Goal: Transaction & Acquisition: Purchase product/service

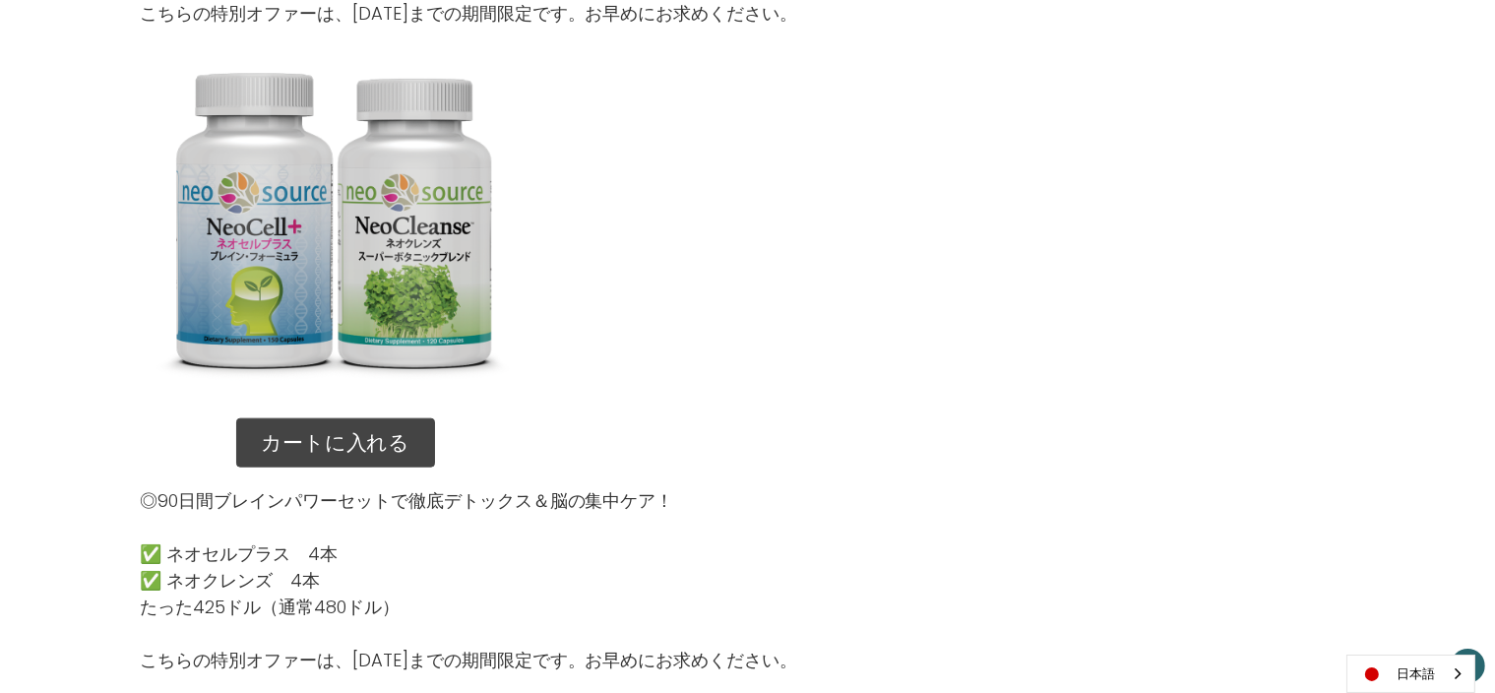
scroll to position [2047, 0]
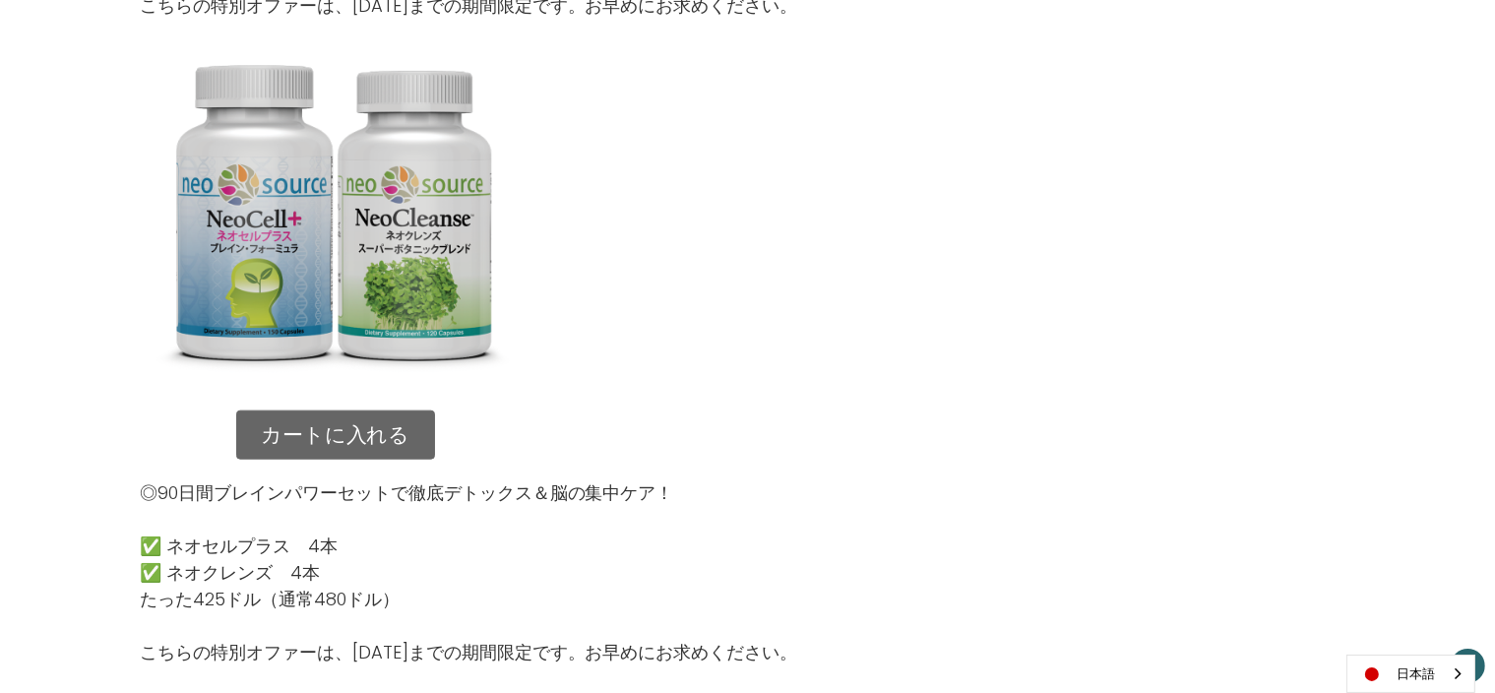
click at [410, 429] on link "カートに入れる" at bounding box center [335, 434] width 199 height 49
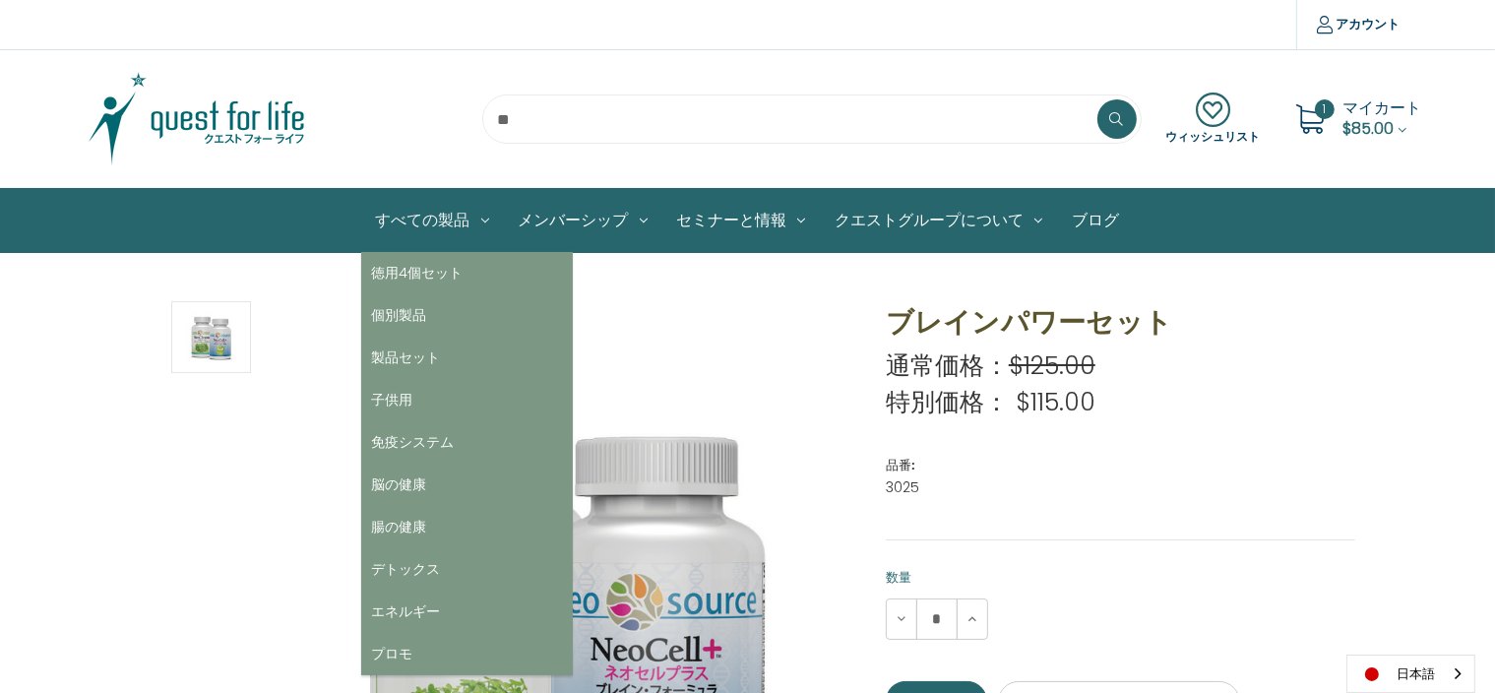
click at [461, 213] on link "すべての製品" at bounding box center [432, 220] width 143 height 63
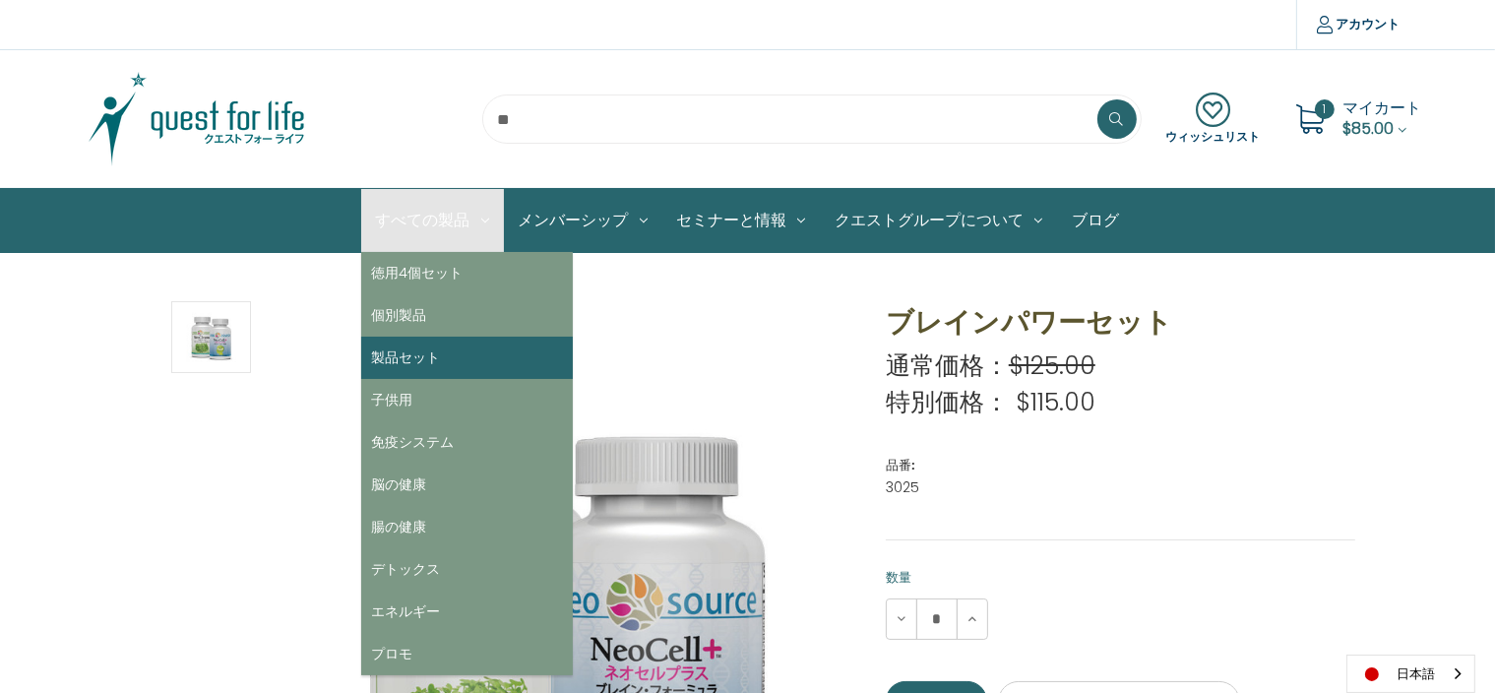
click at [430, 357] on link "製品セット" at bounding box center [467, 358] width 212 height 42
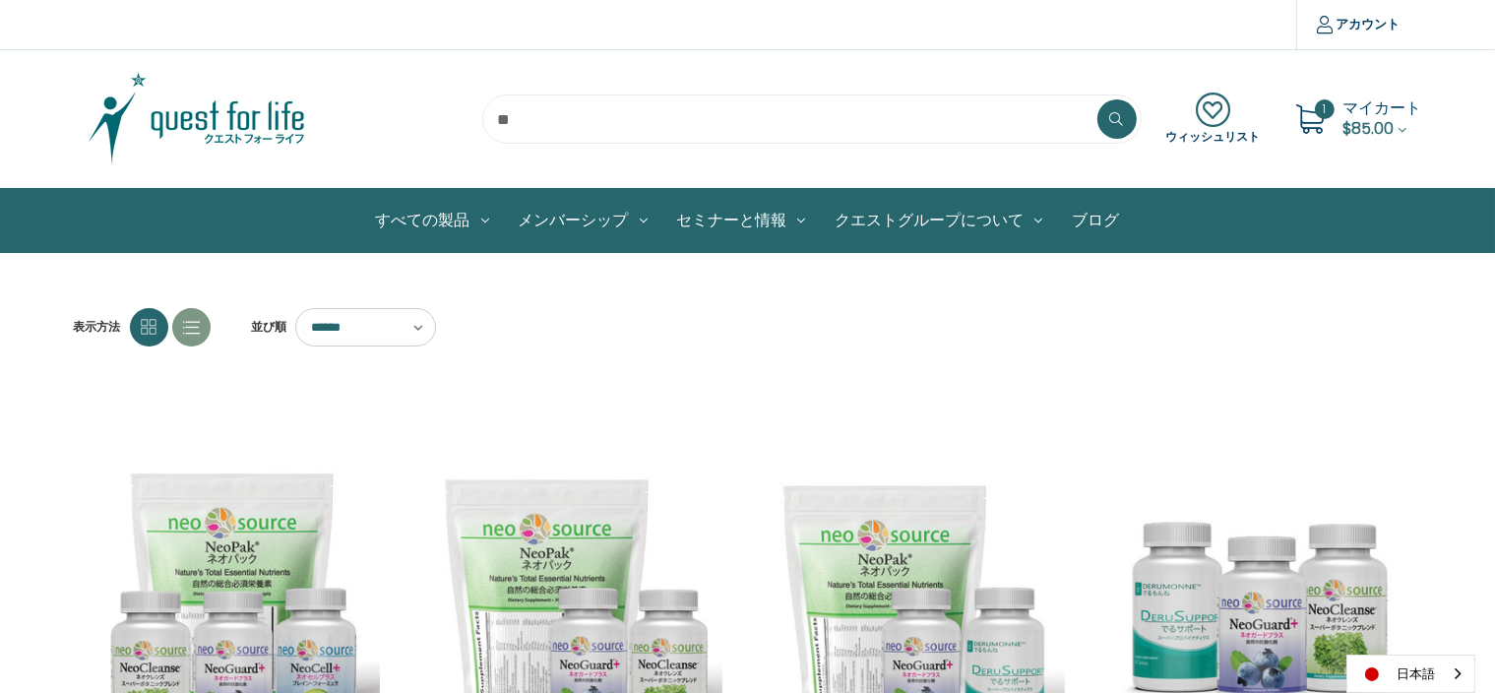
click at [1366, 128] on span "$85.00" at bounding box center [1369, 128] width 51 height 23
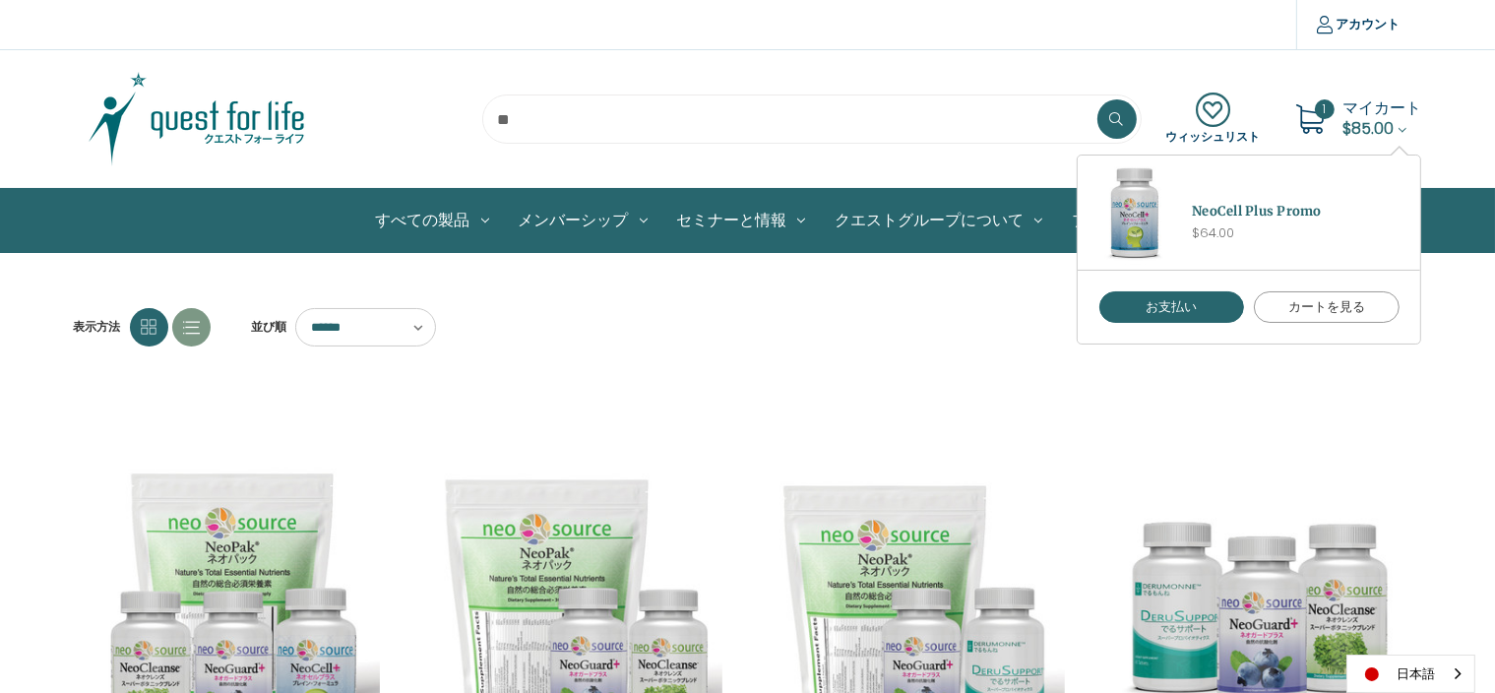
click at [1343, 314] on link "カートを見る" at bounding box center [1327, 306] width 146 height 31
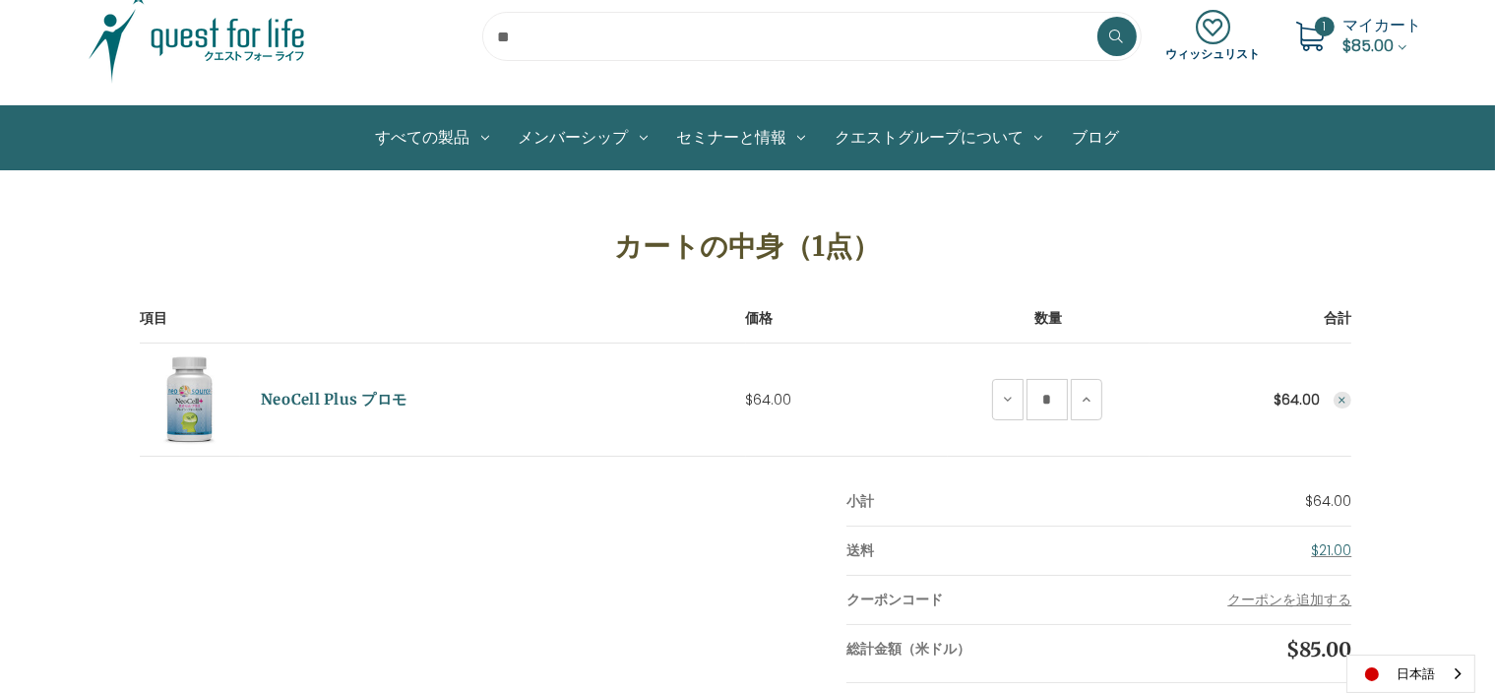
scroll to position [83, 0]
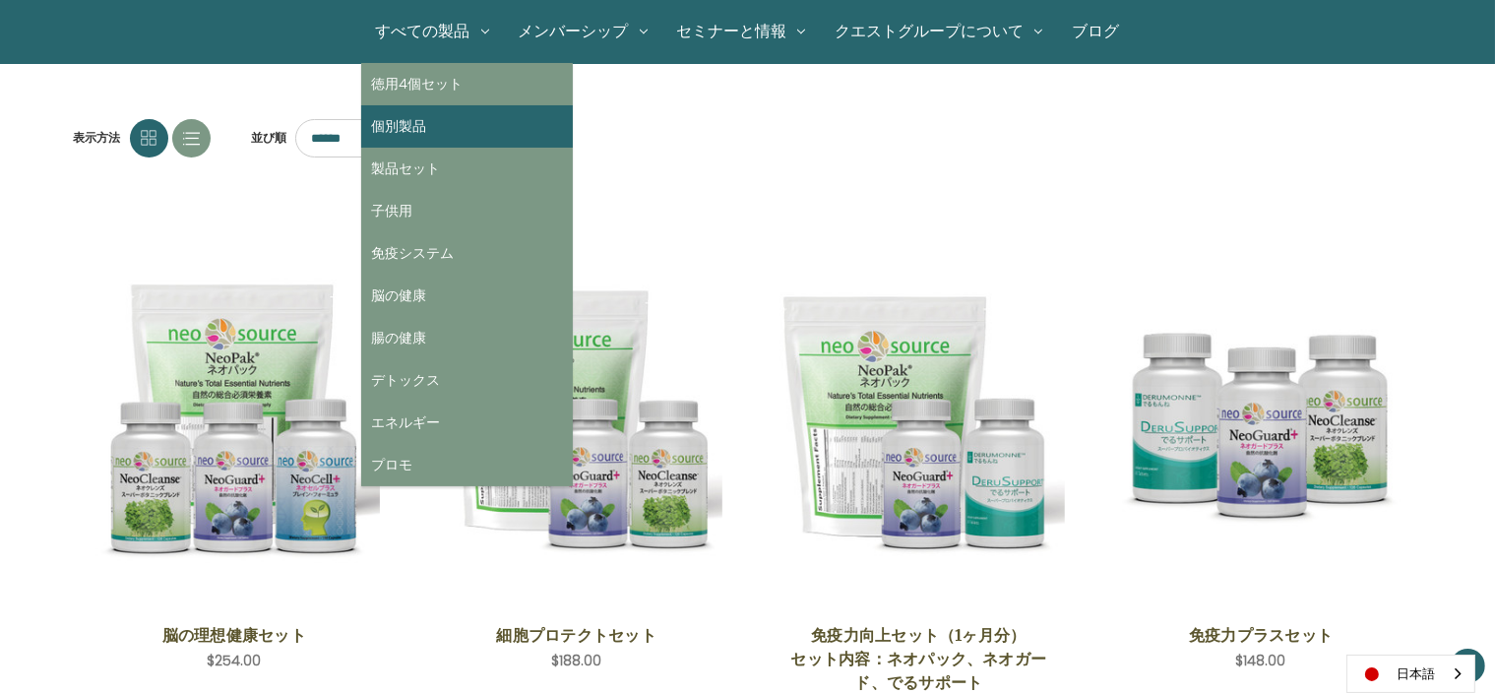
scroll to position [192, 0]
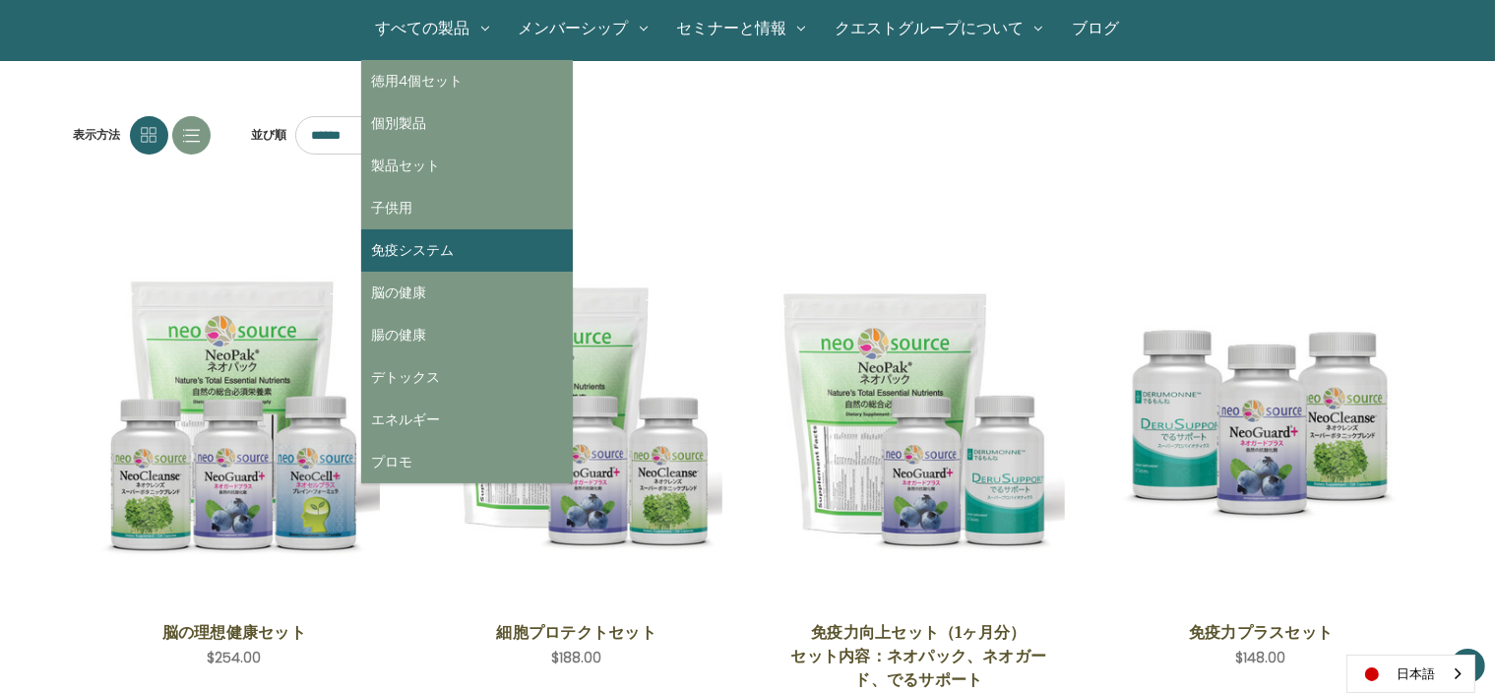
click at [438, 243] on link "免疫システム" at bounding box center [467, 250] width 212 height 42
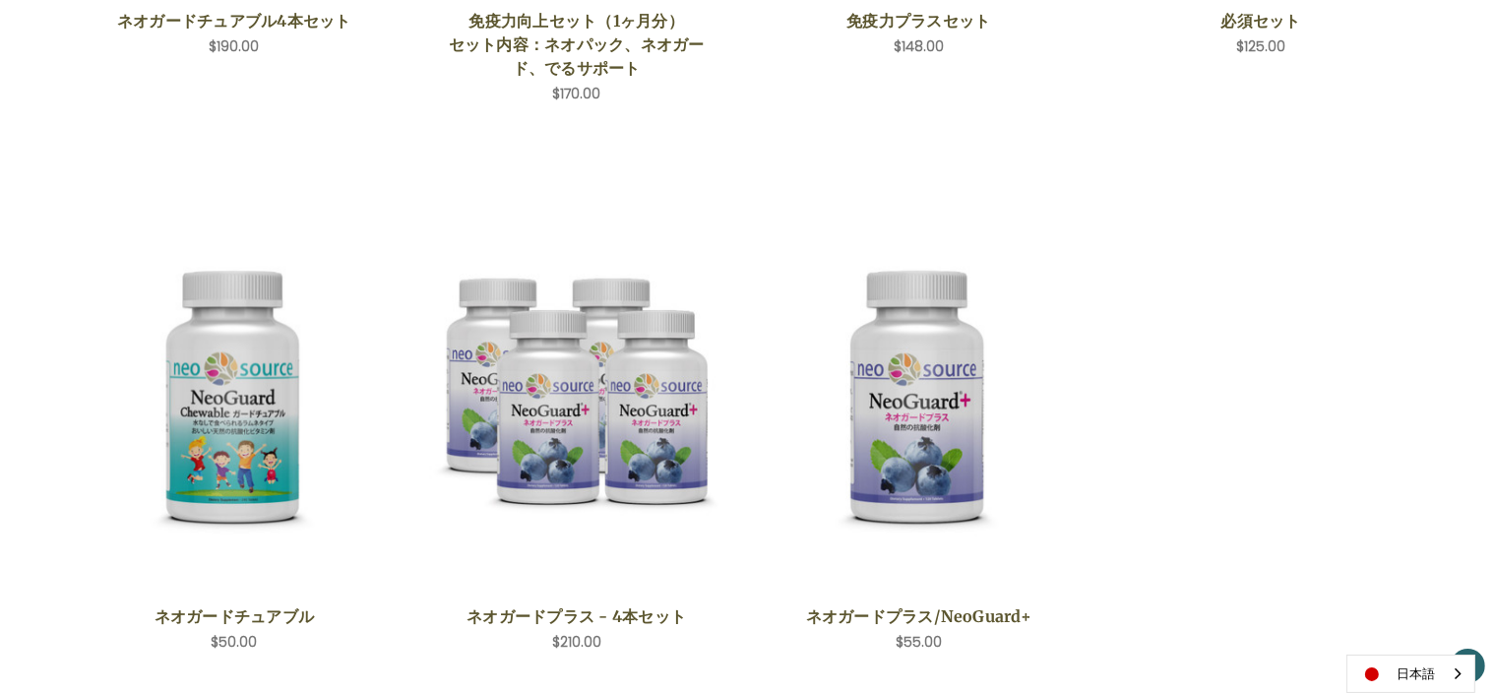
scroll to position [813, 0]
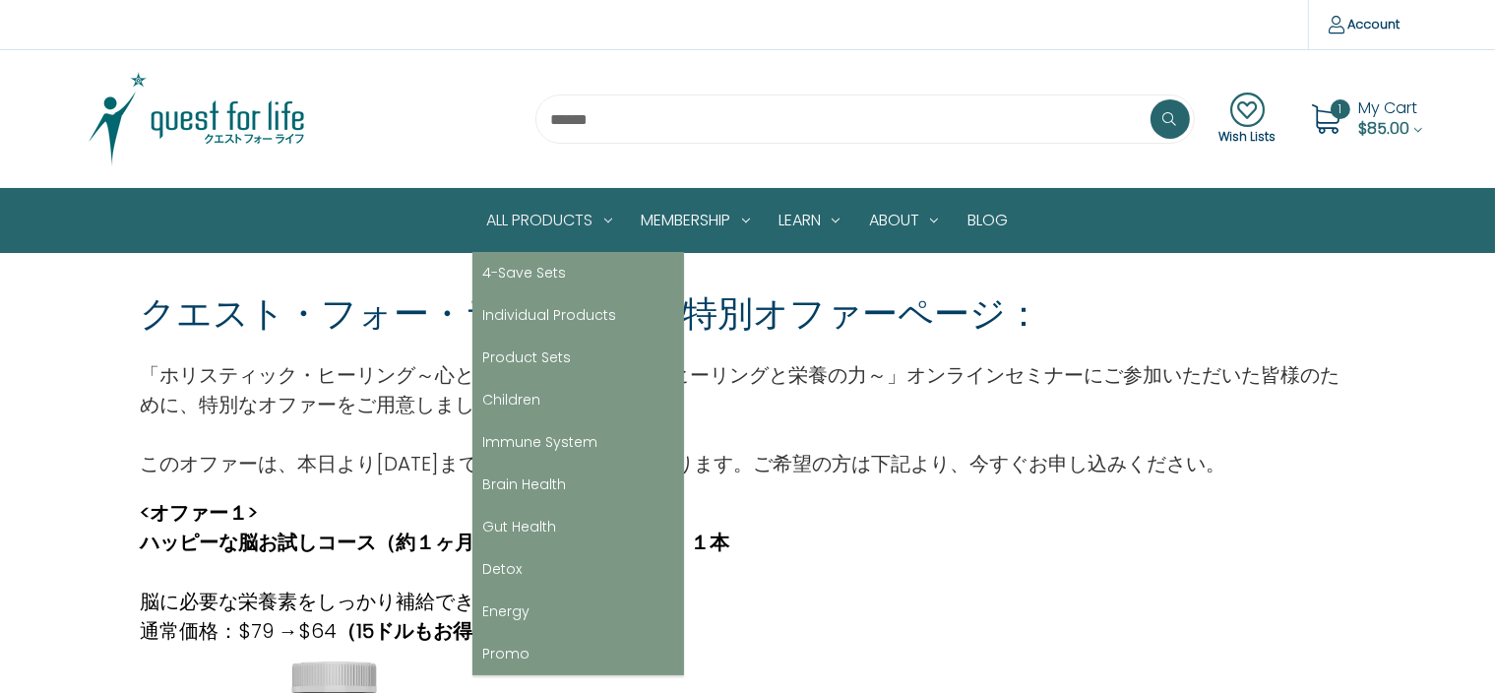
click at [532, 222] on link "All Products" at bounding box center [549, 220] width 155 height 63
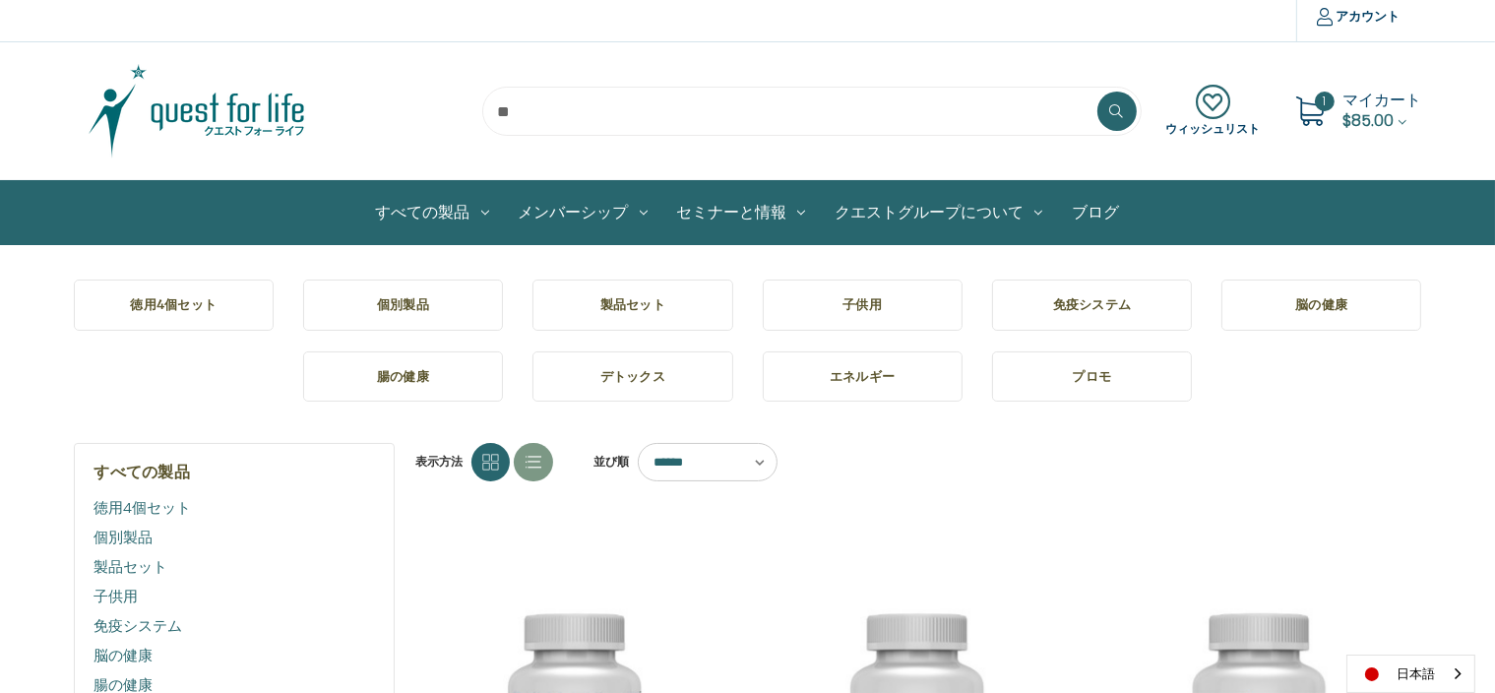
scroll to position [15, 0]
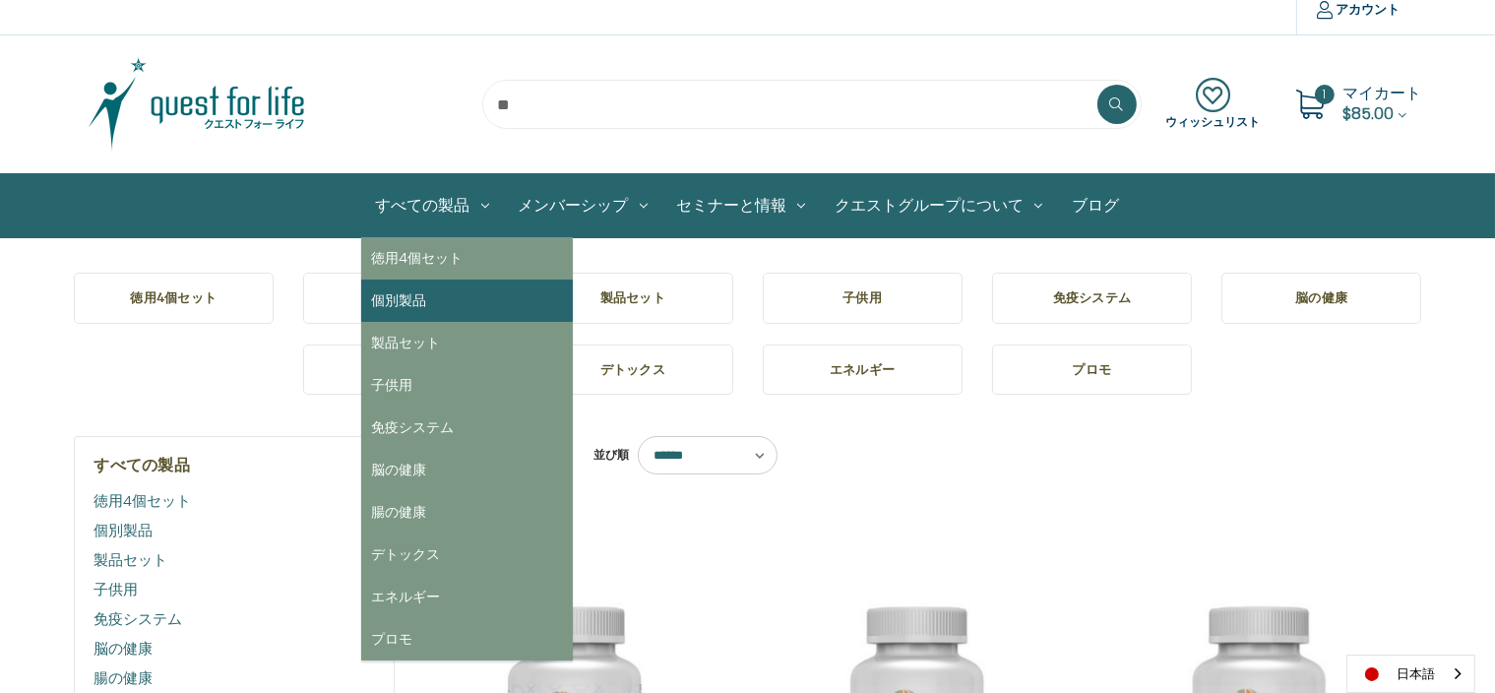
click at [416, 299] on link "個別製品" at bounding box center [467, 301] width 212 height 42
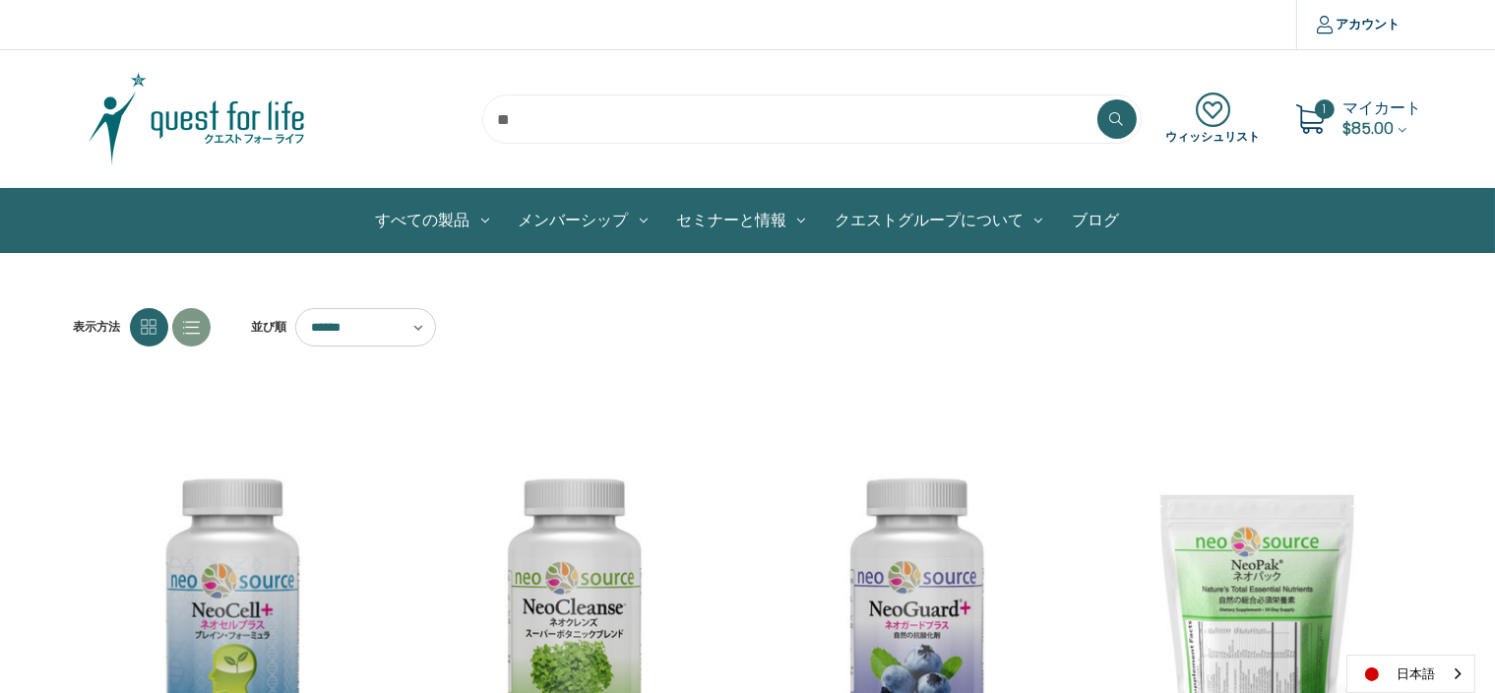
click at [1391, 123] on span "$85.00" at bounding box center [1369, 128] width 51 height 23
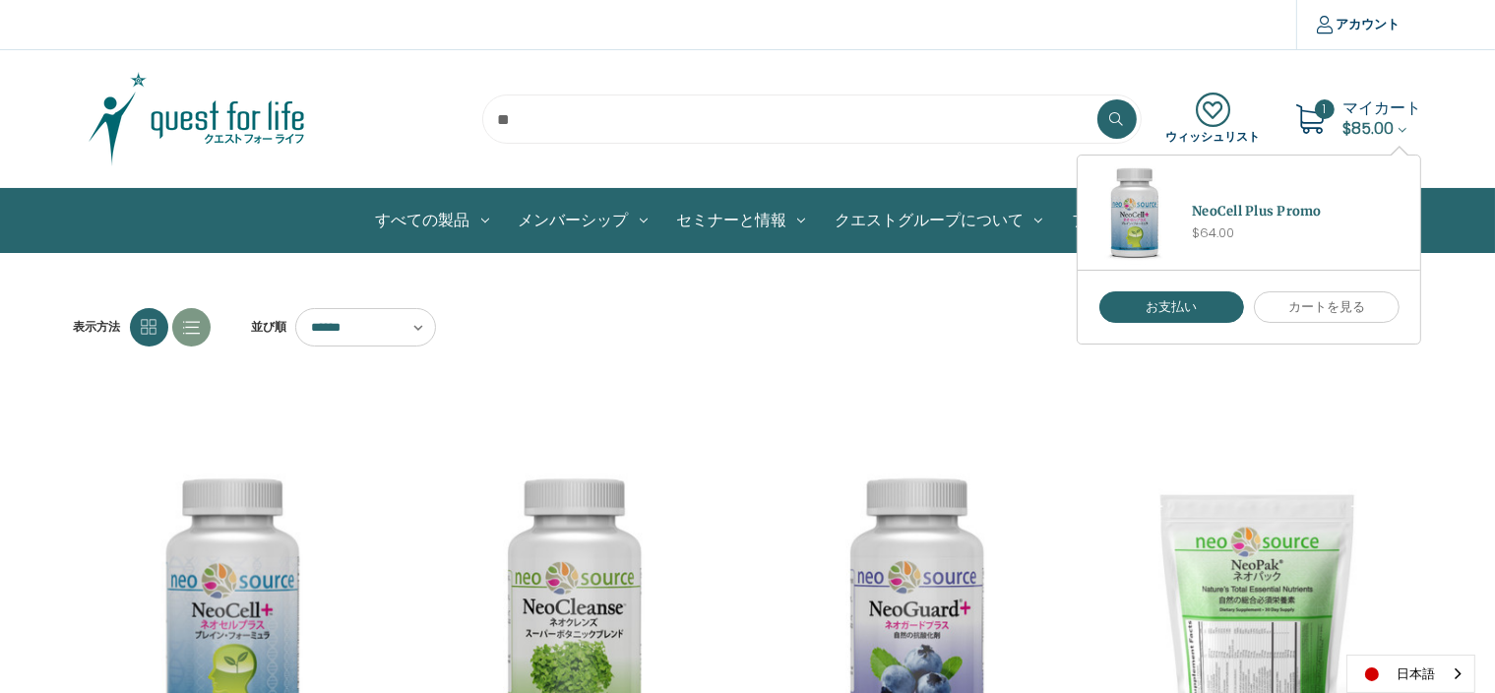
click at [1341, 104] on div "1 マイカート $85.00 NeoCell Plus Promo $64.00" at bounding box center [1354, 118] width 137 height 49
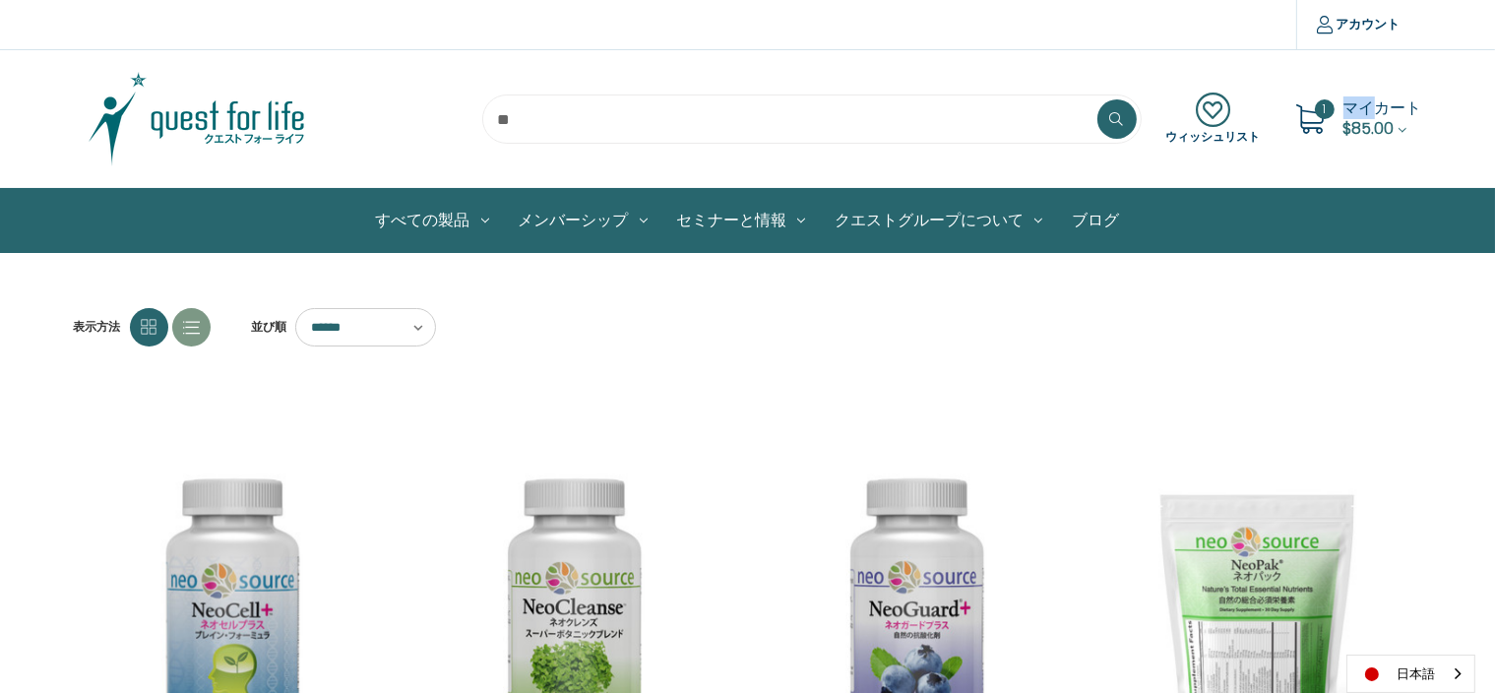
click at [1341, 104] on div "1 マイカート $85.00 NeoCell Plus Promo $64.00" at bounding box center [1354, 118] width 137 height 49
click at [1319, 109] on span "1" at bounding box center [1325, 109] width 20 height 20
click at [1359, 136] on span "$85.00" at bounding box center [1369, 128] width 51 height 23
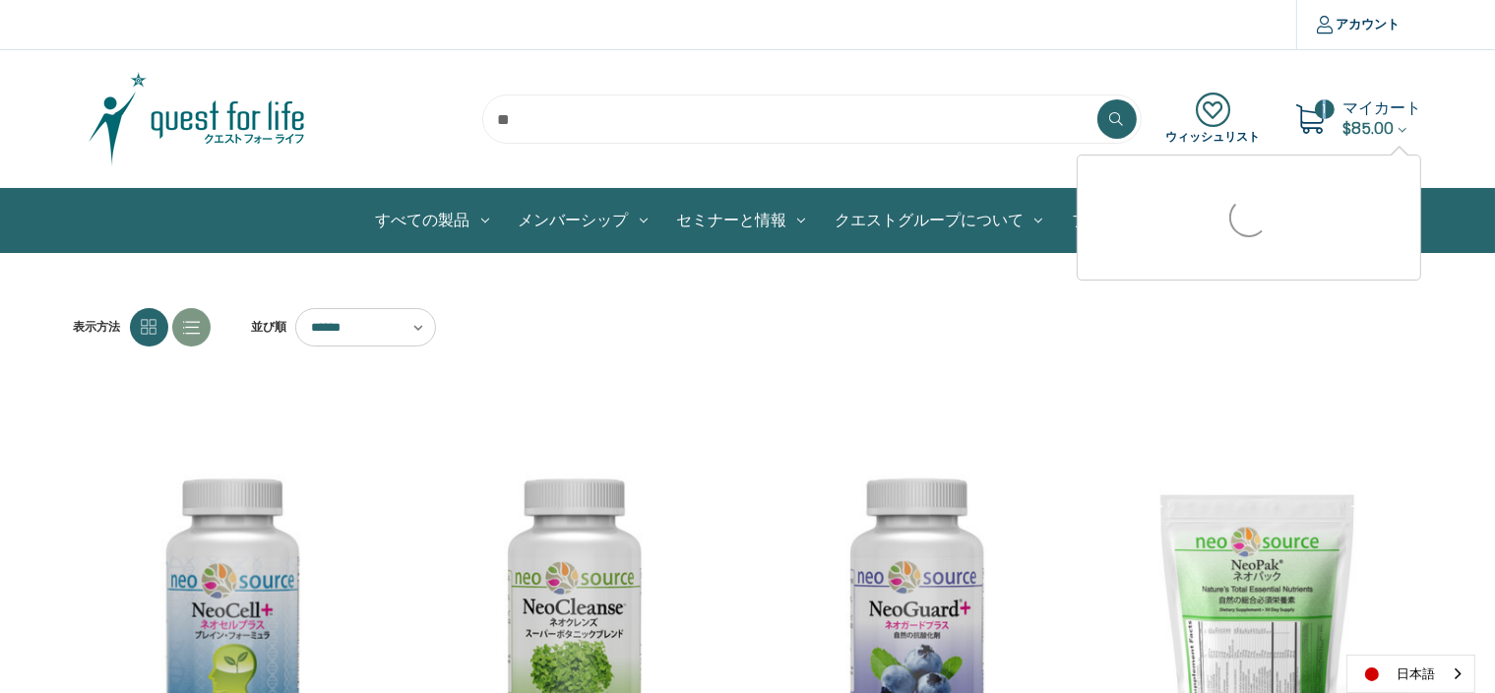
click at [1359, 136] on span "$85.00" at bounding box center [1369, 128] width 51 height 23
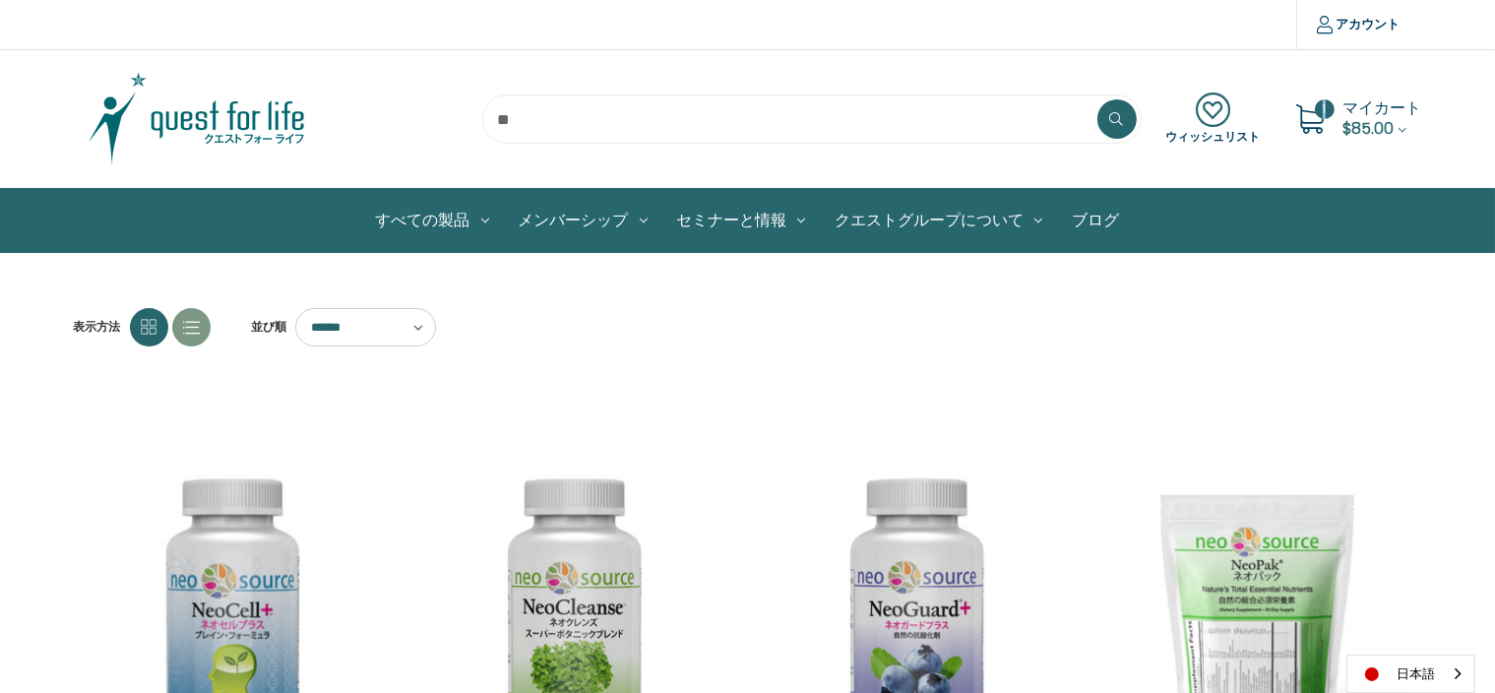
click at [1385, 123] on span "$85.00" at bounding box center [1369, 128] width 51 height 23
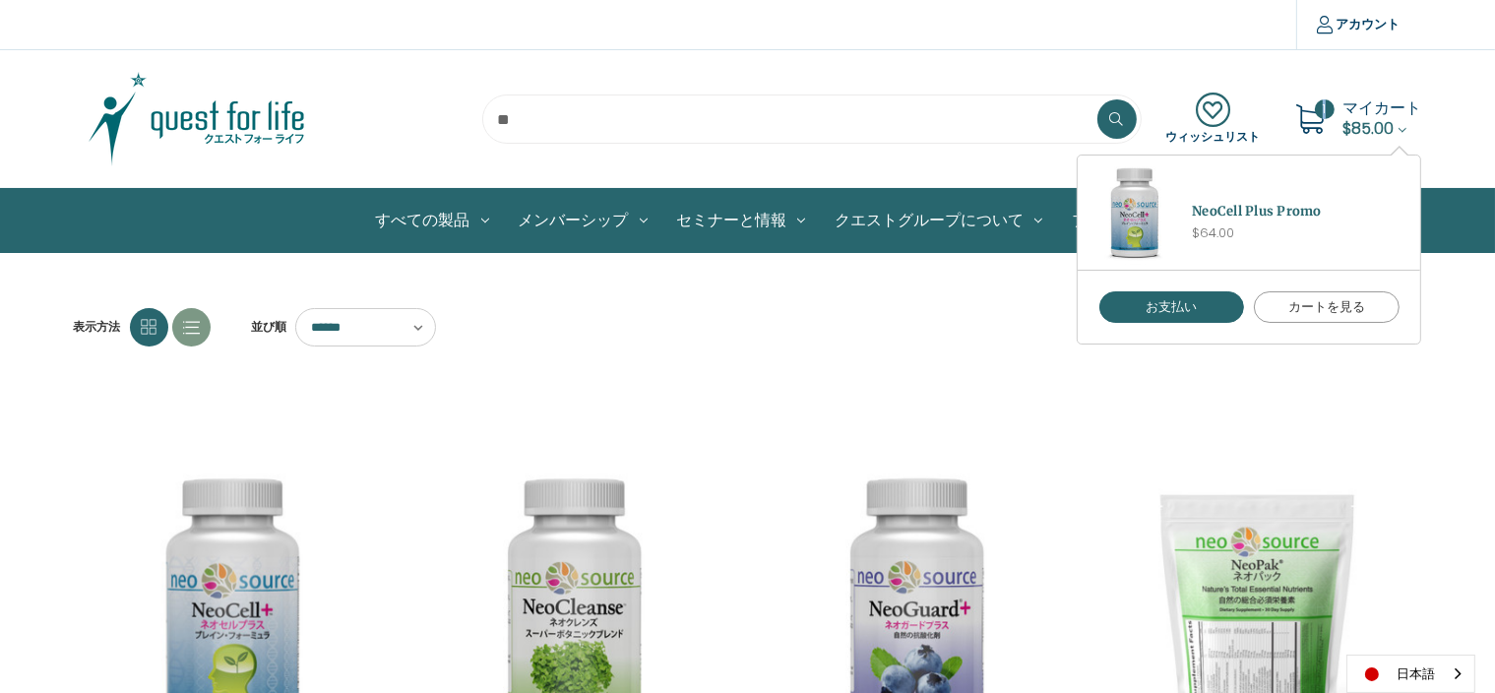
click at [1315, 302] on link "カートを見る" at bounding box center [1327, 306] width 146 height 31
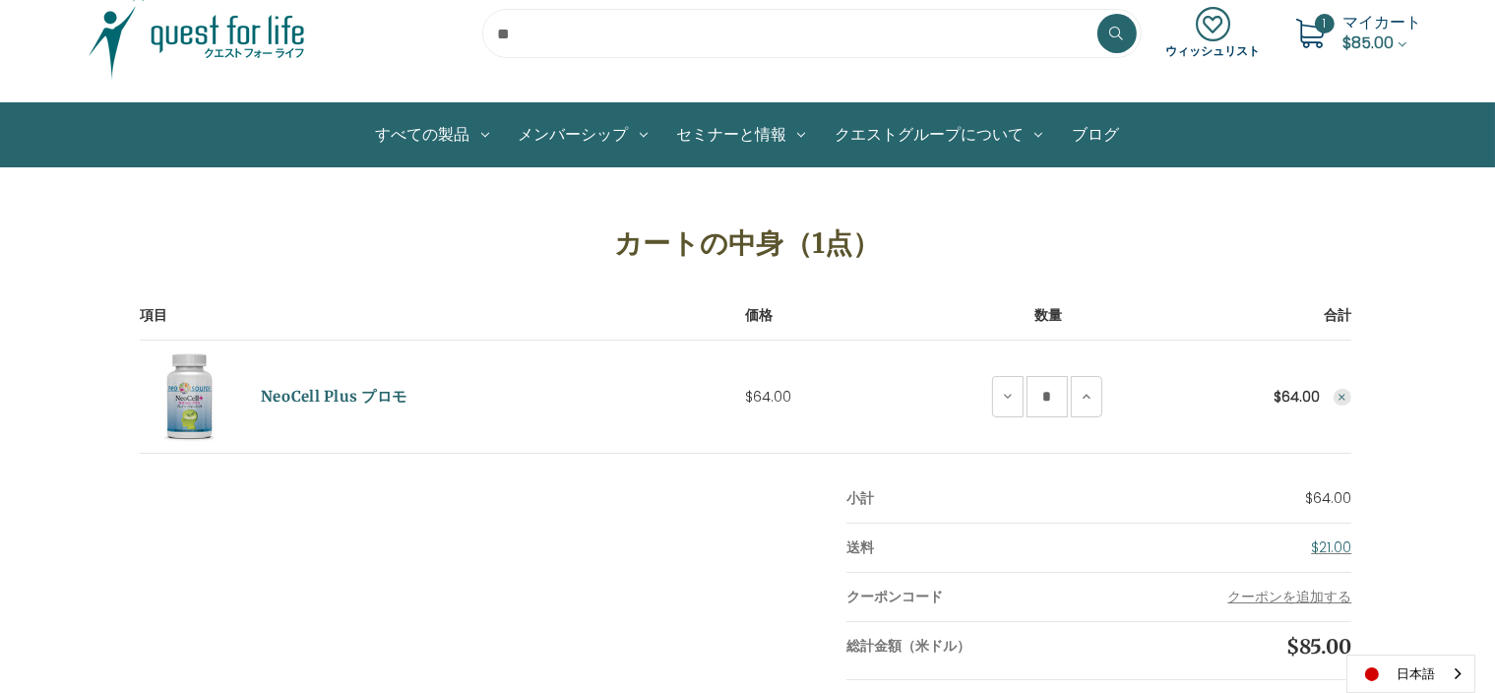
scroll to position [83, 0]
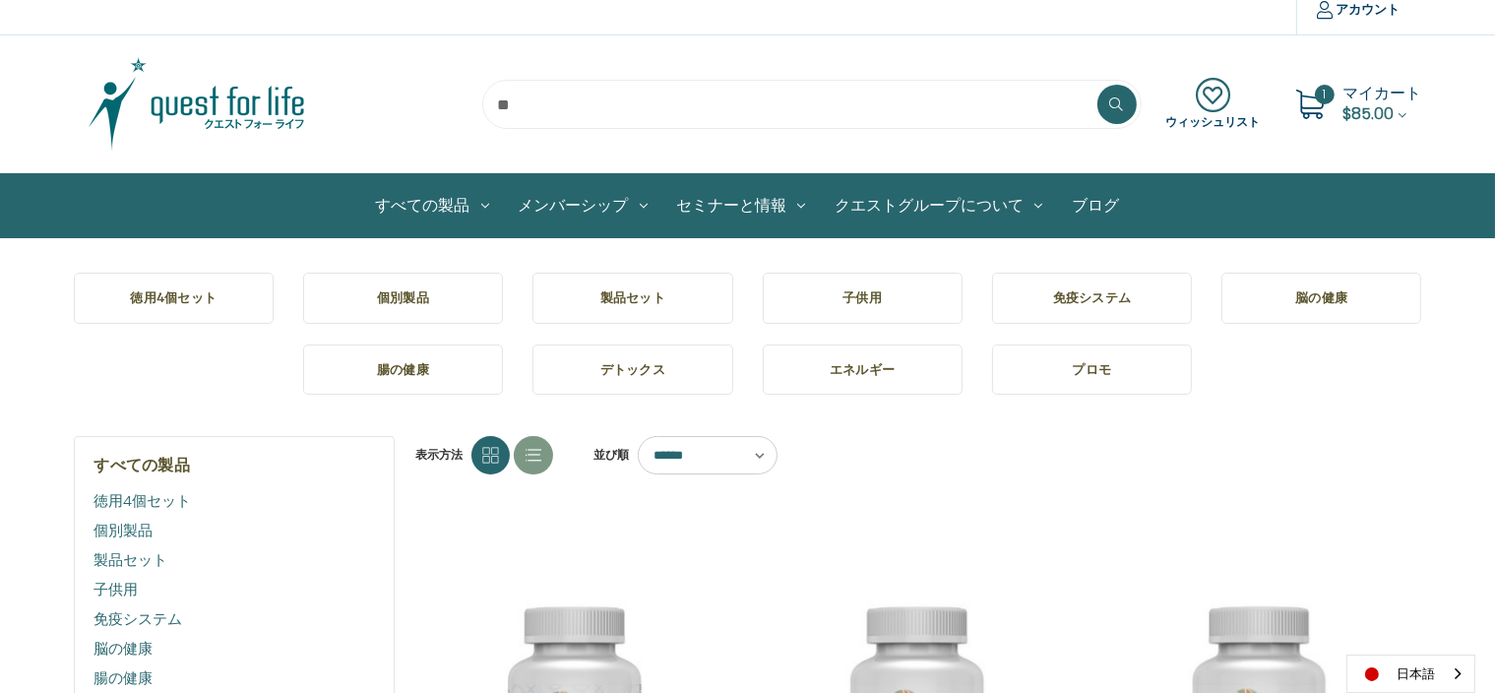
scroll to position [15, 0]
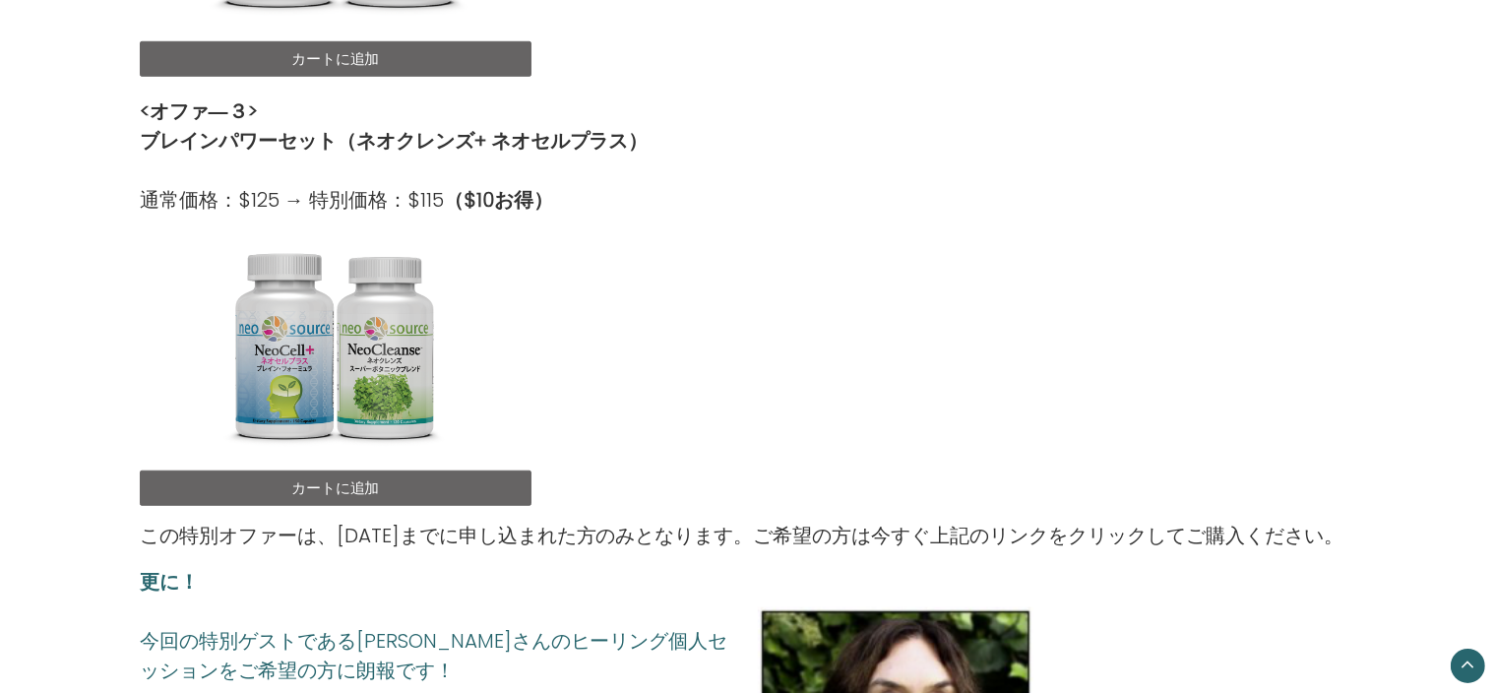
scroll to position [1382, 0]
click at [483, 487] on link "カートに追加" at bounding box center [336, 487] width 392 height 35
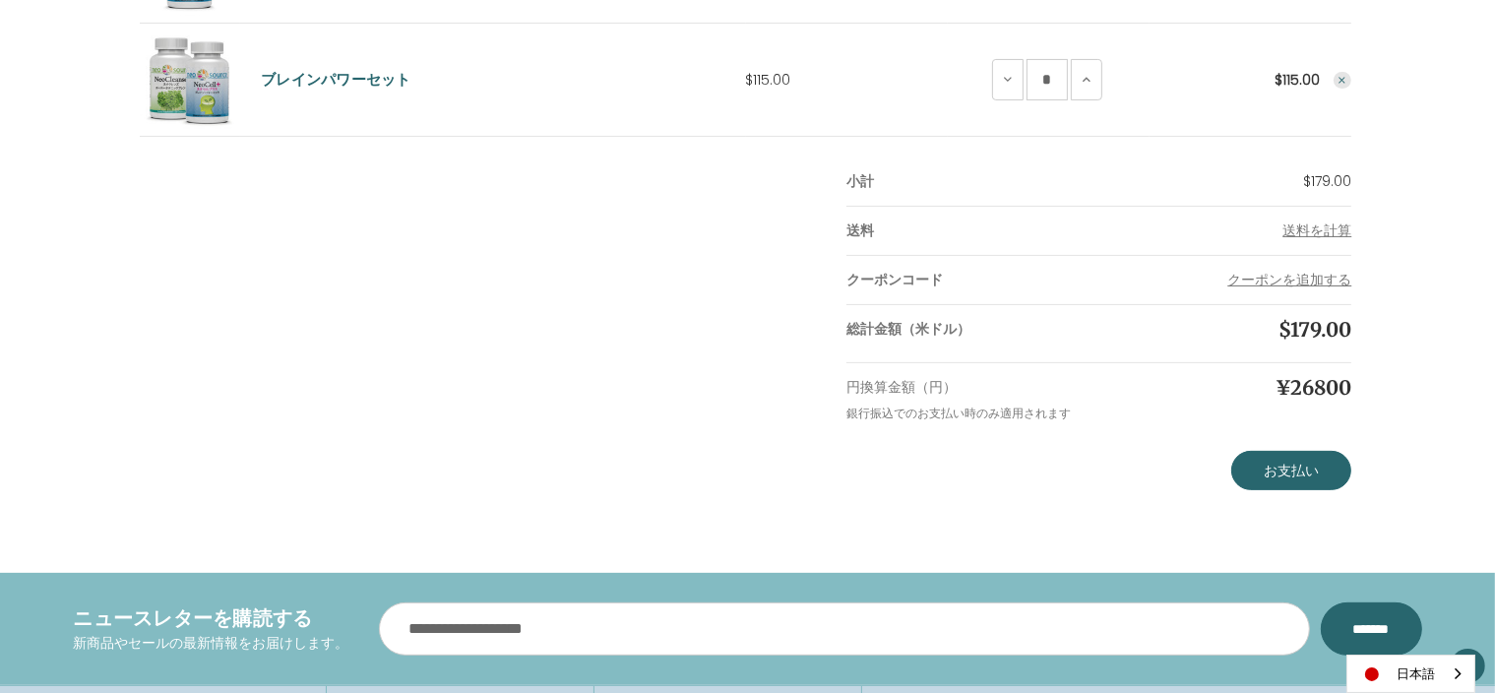
scroll to position [512, 0]
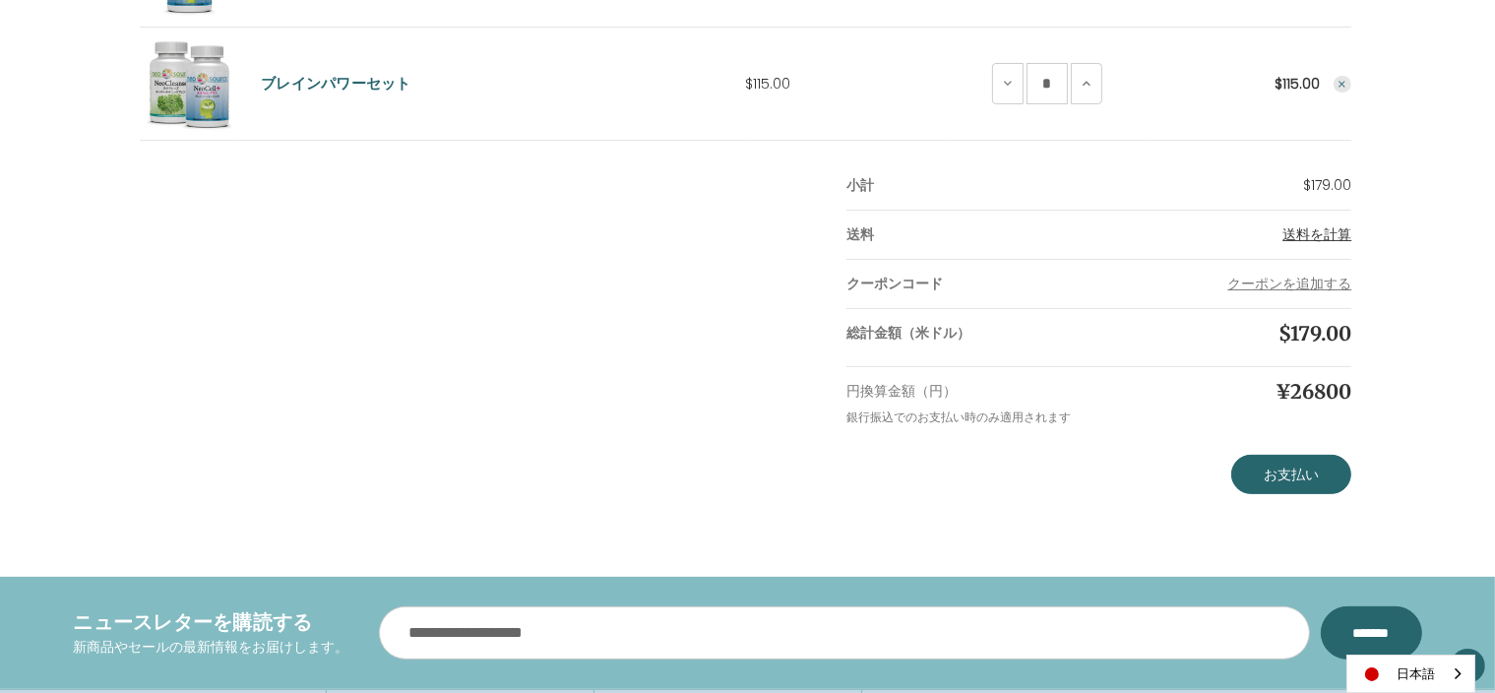
click at [1299, 236] on span "送料を計算" at bounding box center [1317, 234] width 69 height 20
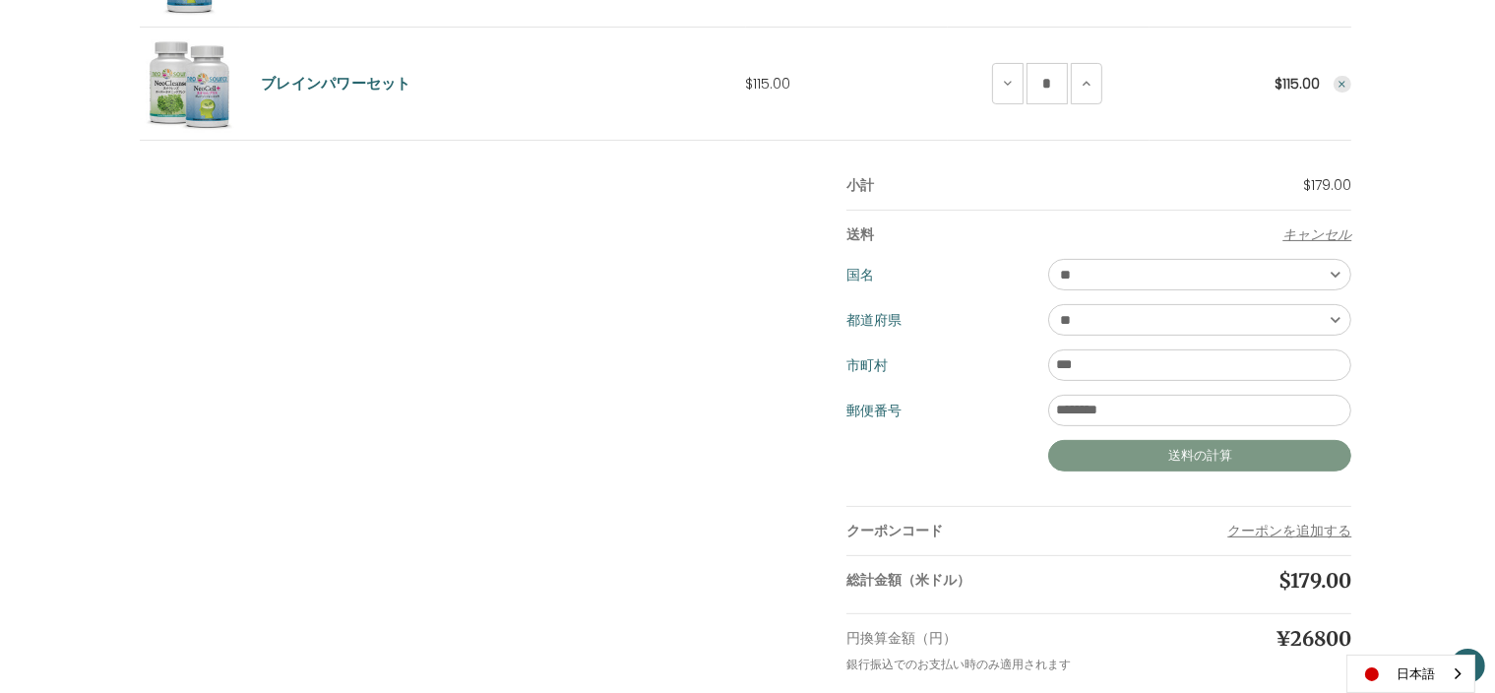
click at [1192, 458] on button "送料の計算" at bounding box center [1199, 455] width 303 height 31
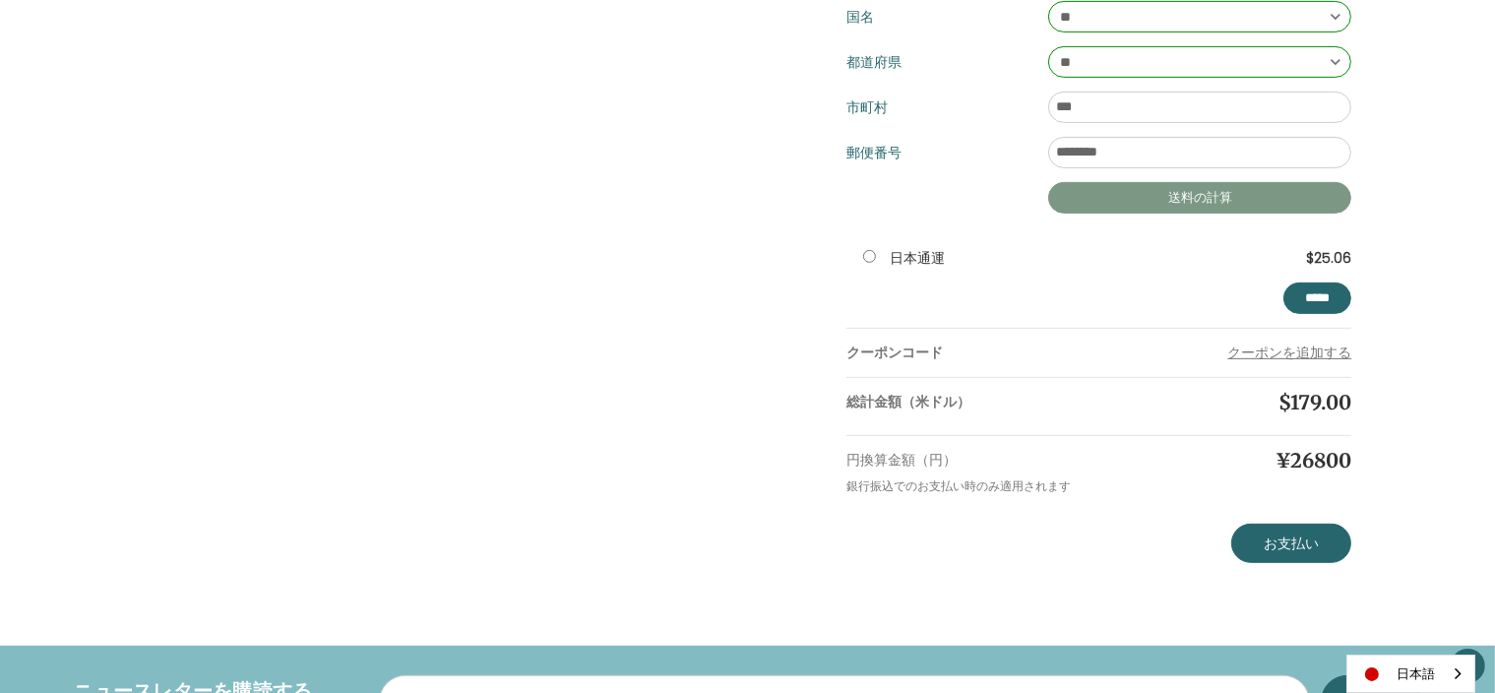
scroll to position [768, 0]
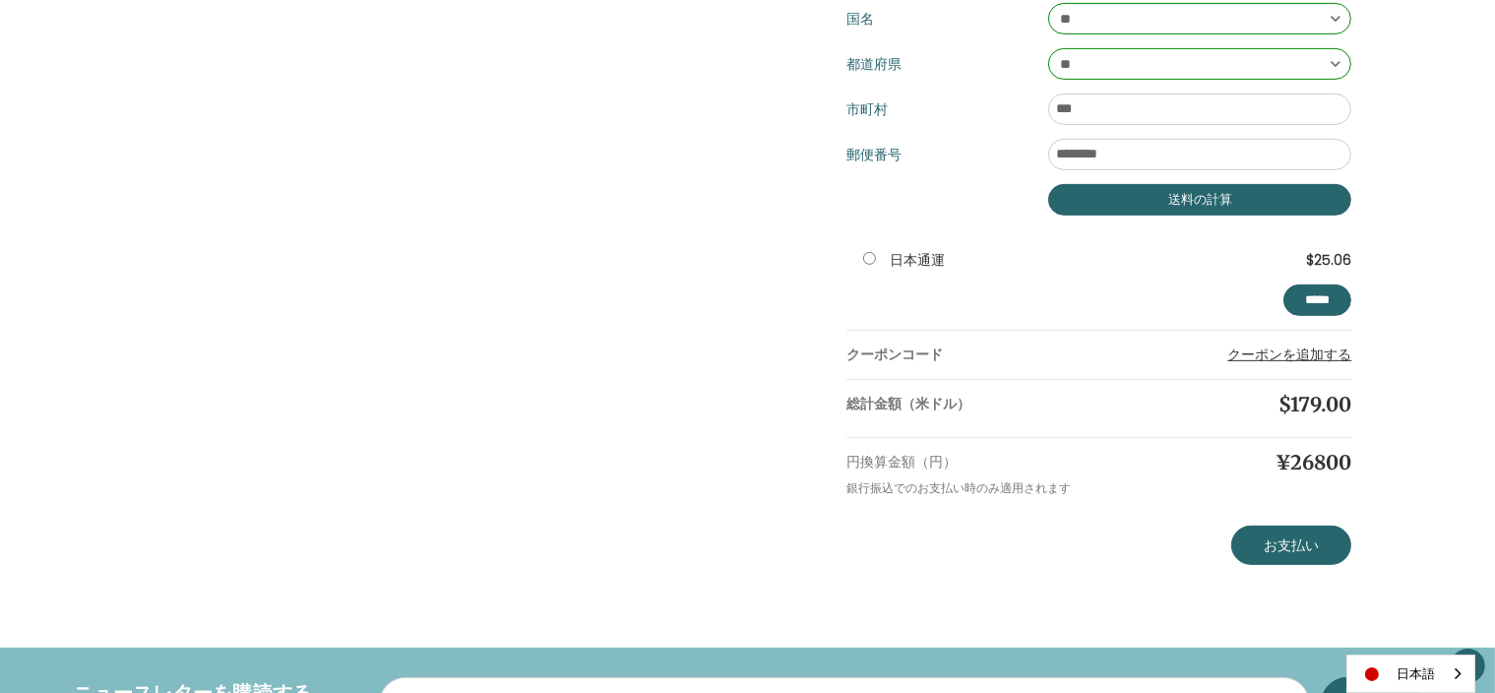
click at [1265, 353] on button "クーポンを追加する" at bounding box center [1289, 355] width 124 height 21
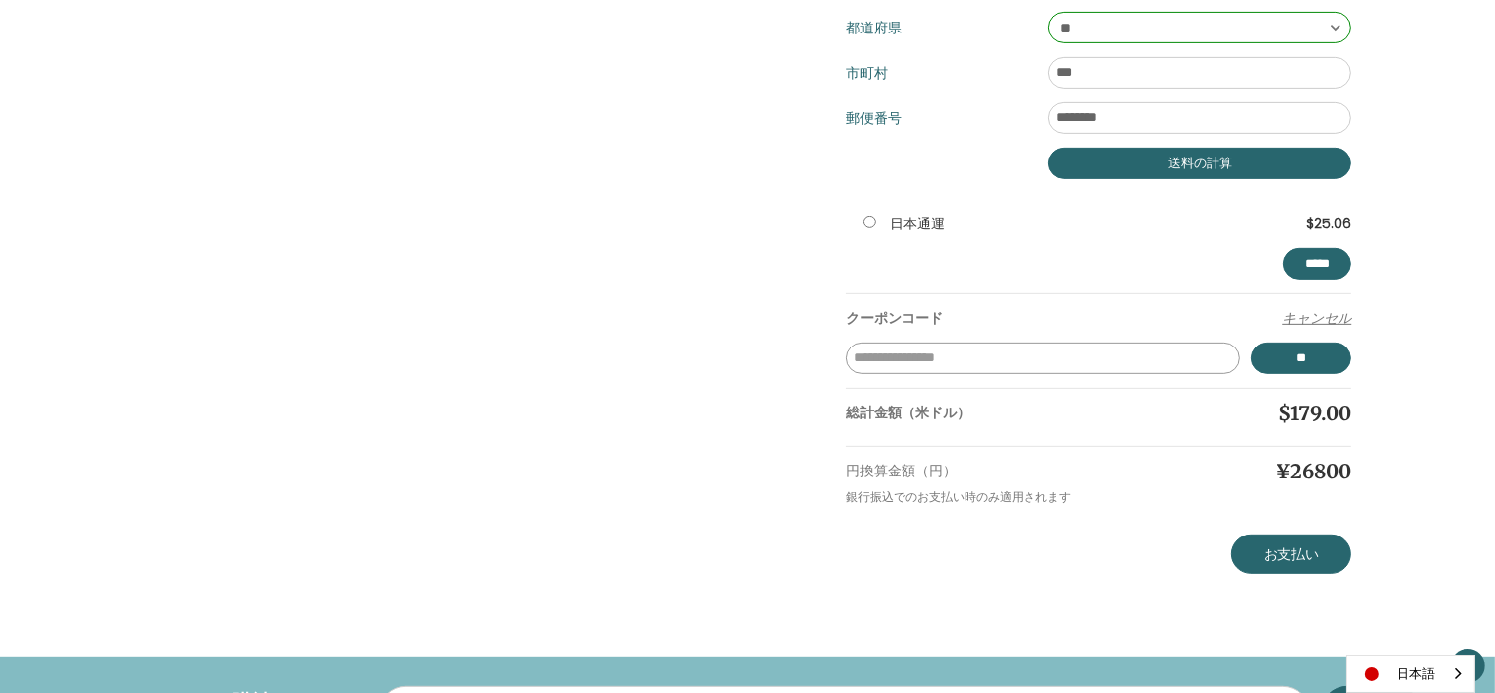
scroll to position [805, 0]
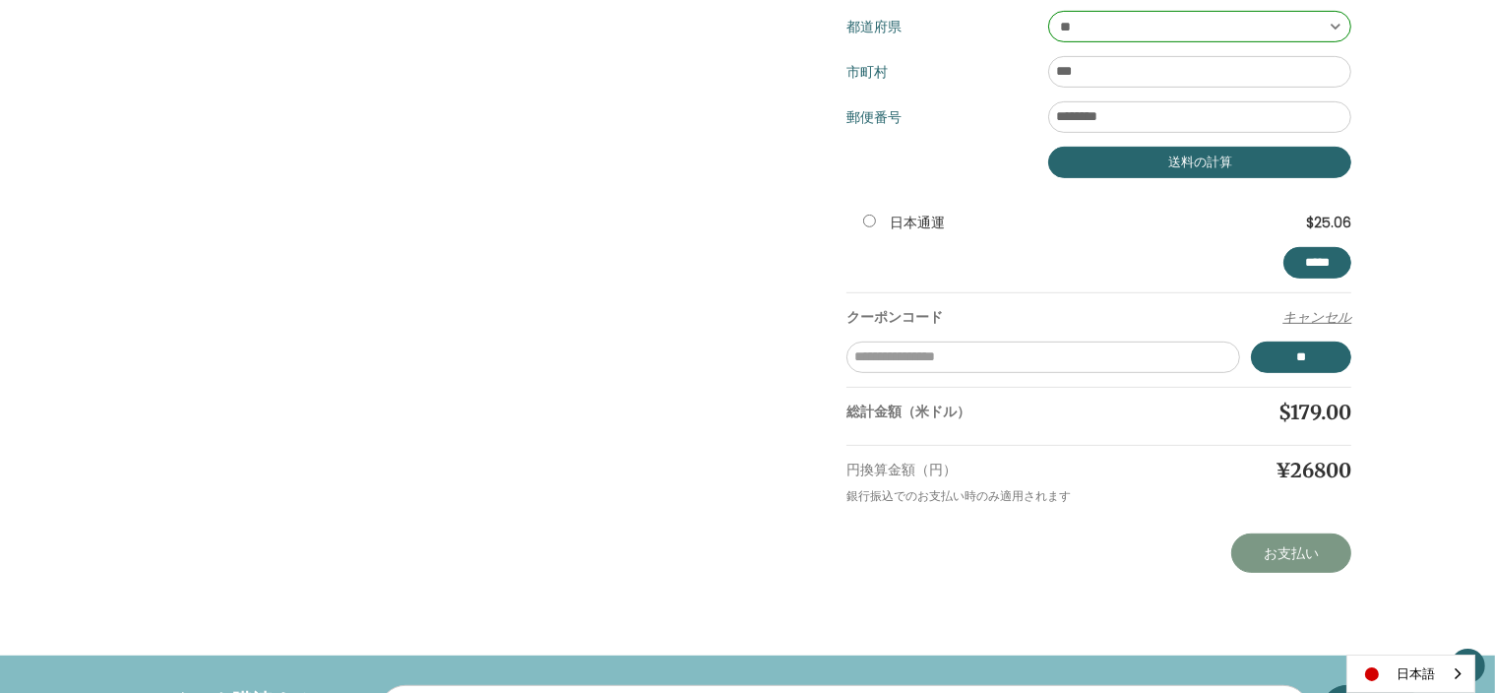
click at [1256, 561] on link "お支払い" at bounding box center [1291, 553] width 120 height 39
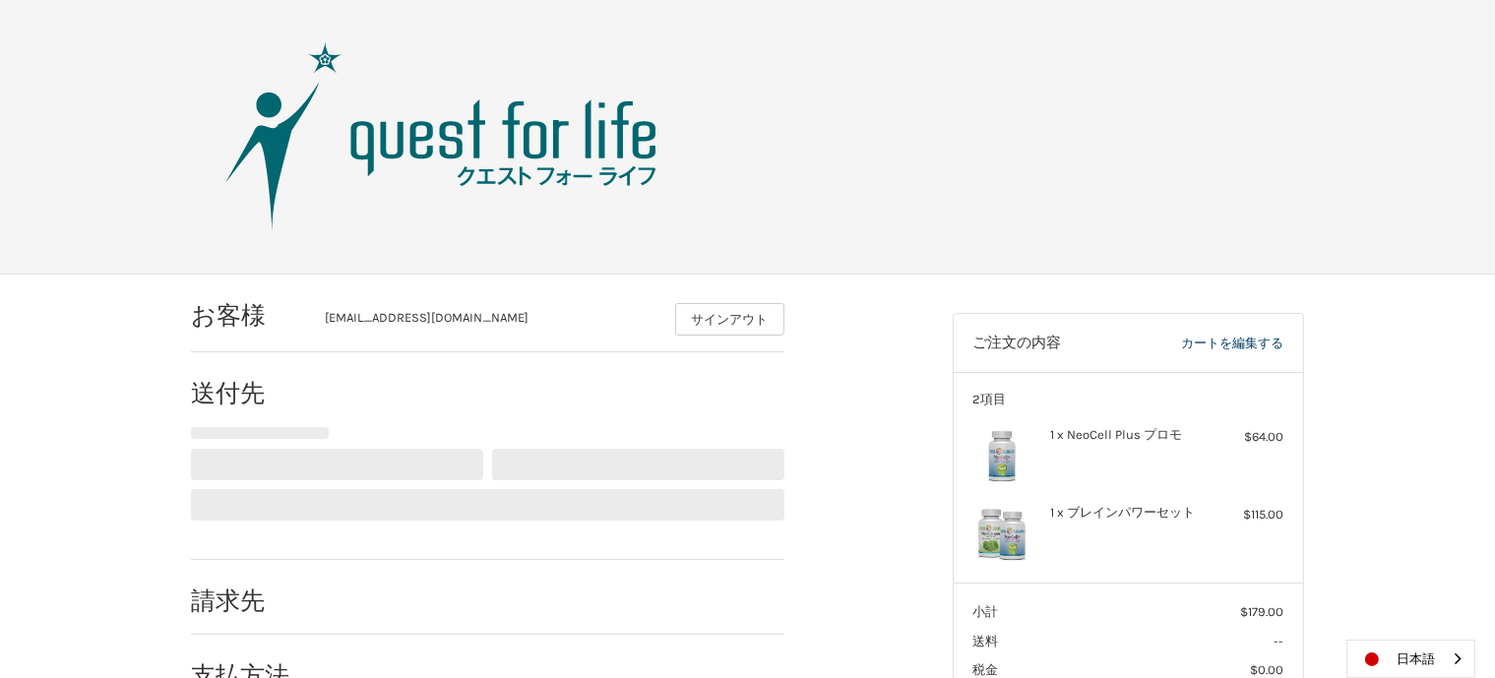
select select "**"
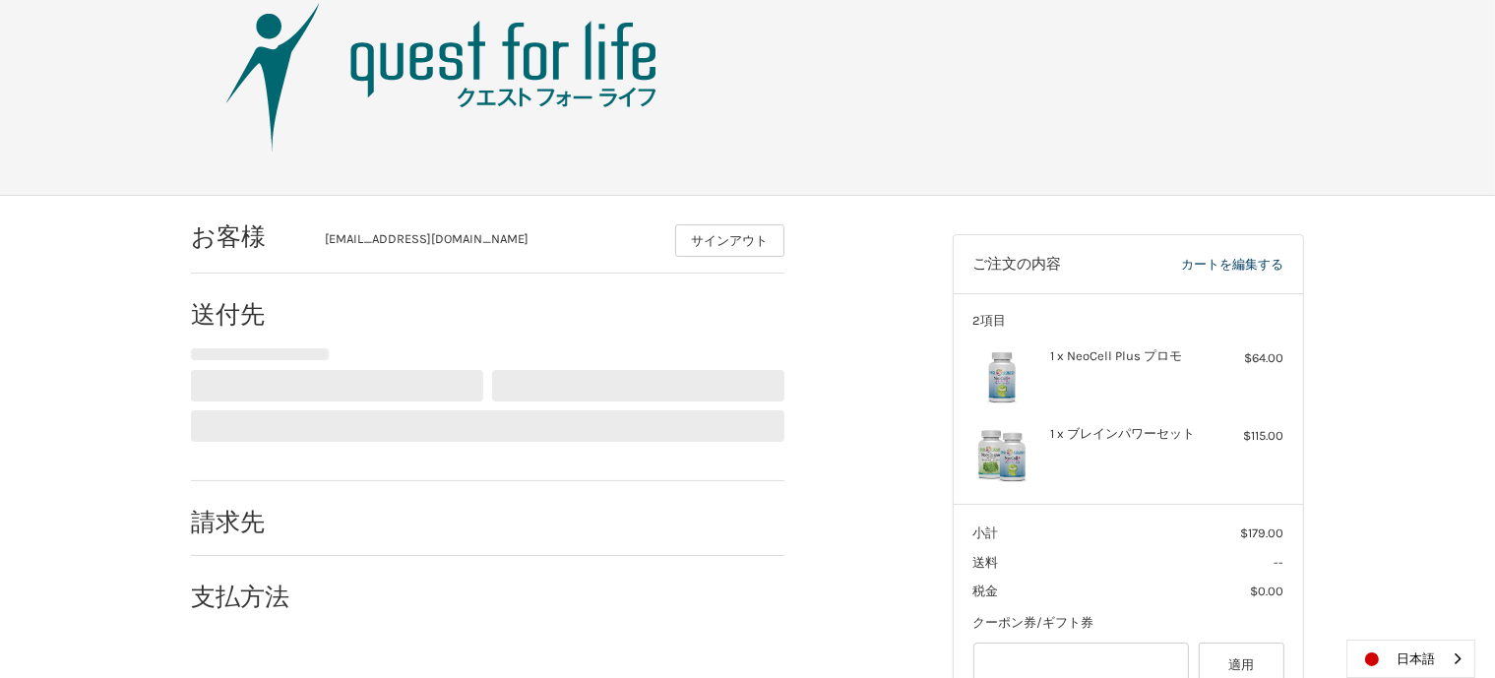
select select "**"
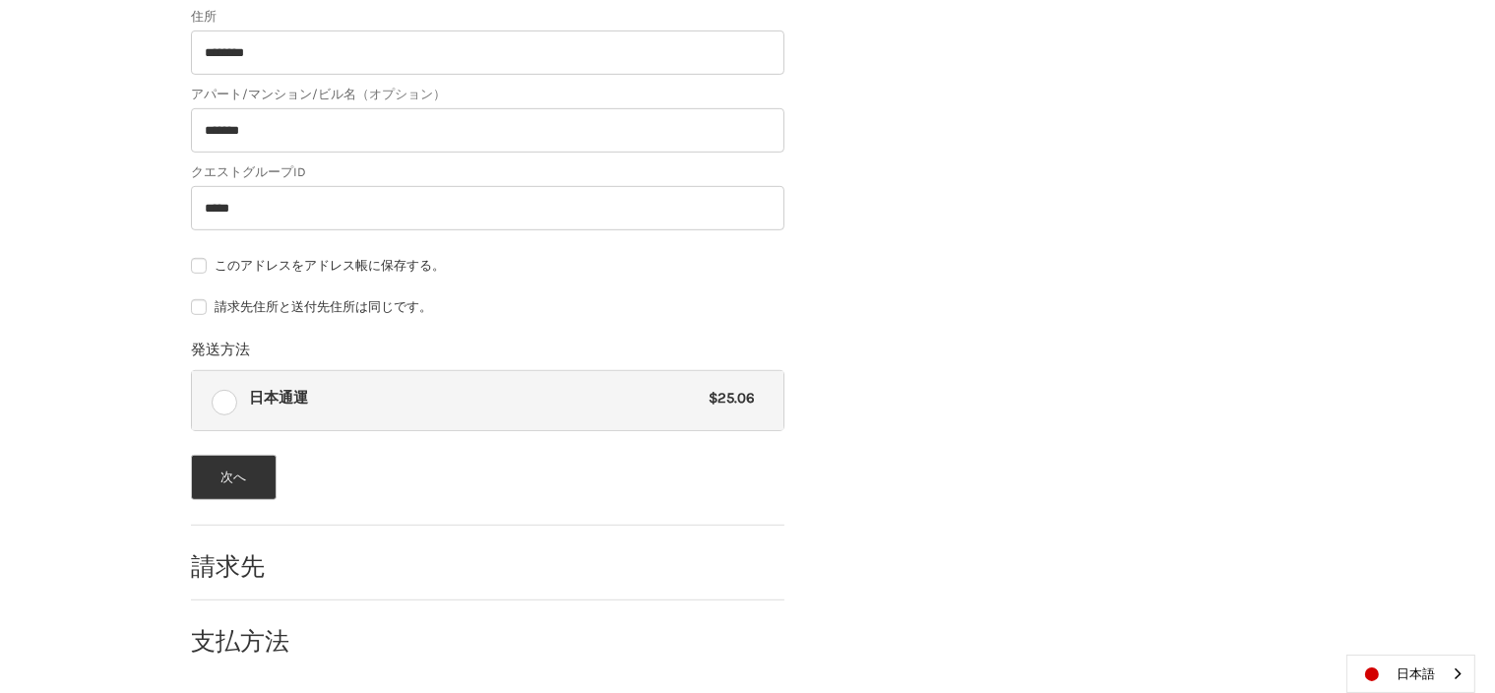
scroll to position [902, 0]
click at [252, 484] on button "次へ" at bounding box center [234, 478] width 86 height 45
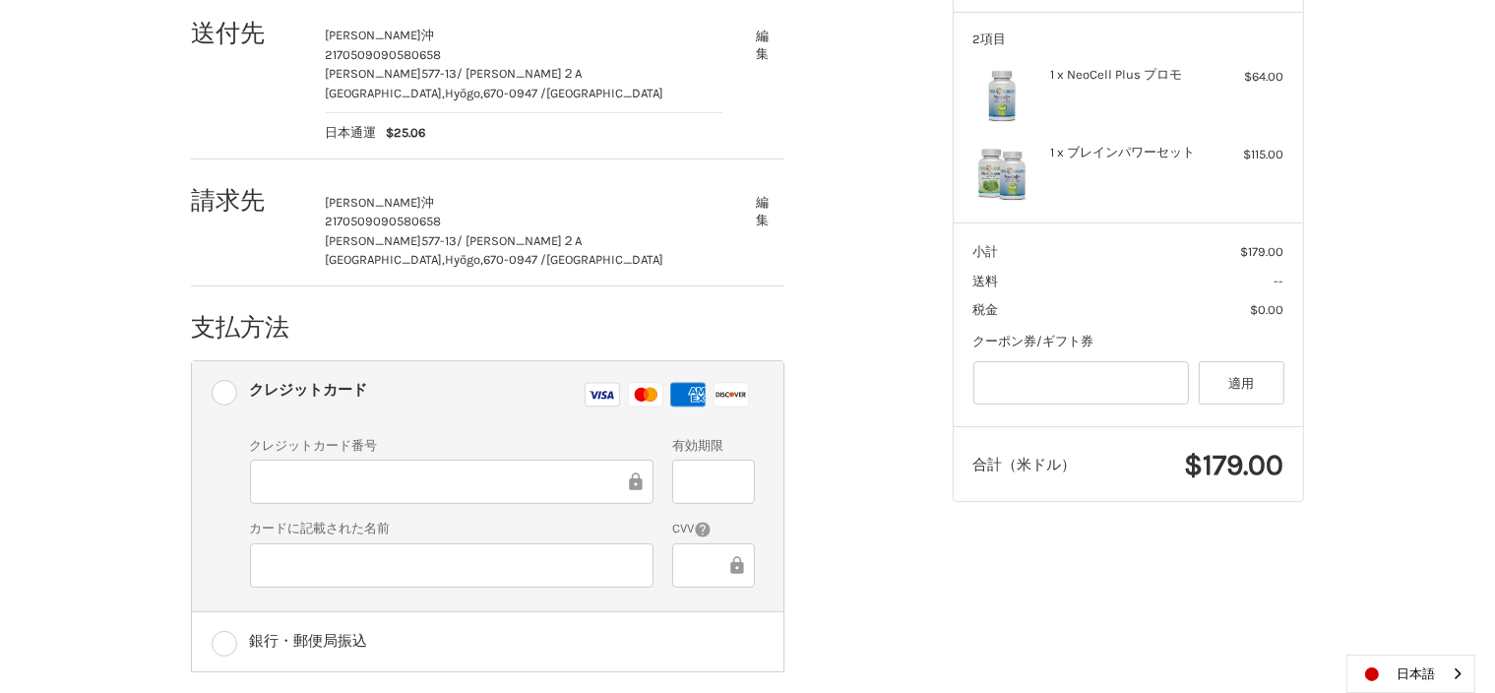
scroll to position [291, 0]
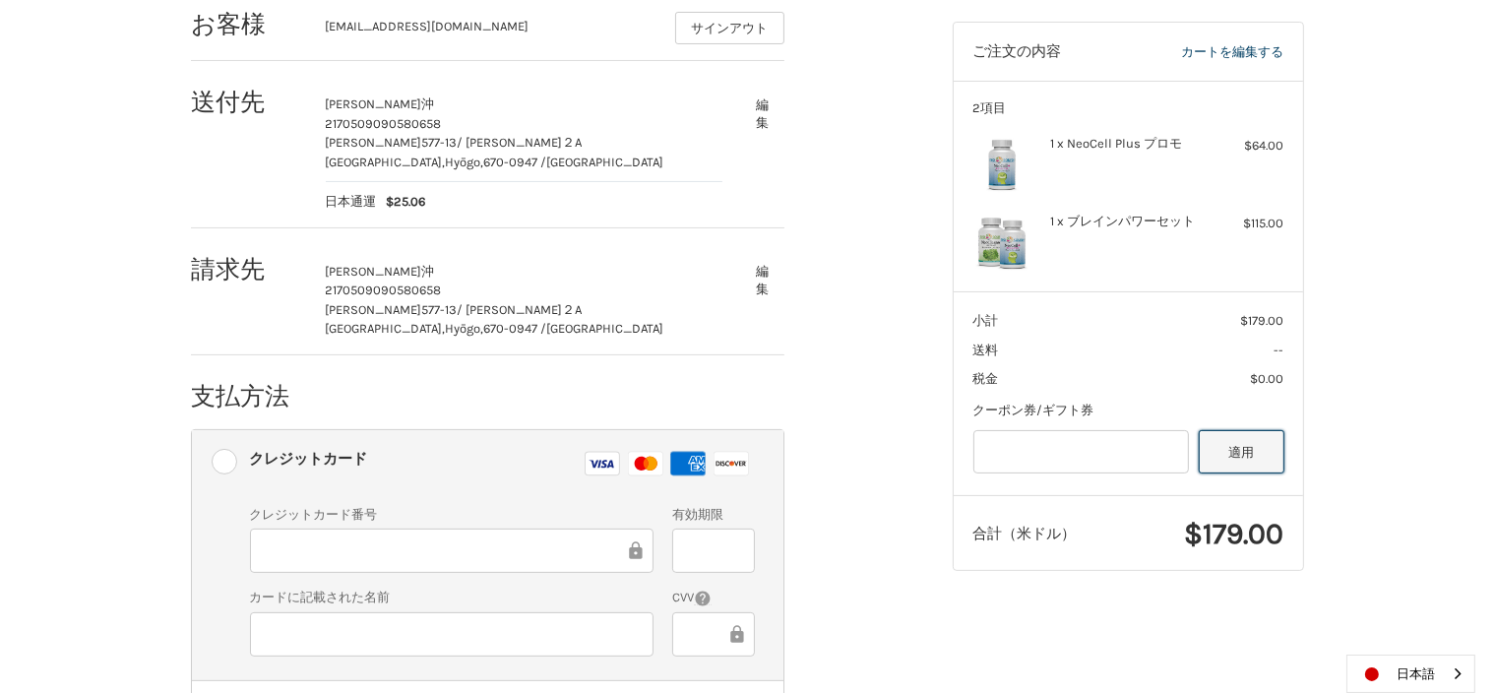
click at [1248, 456] on button "適用" at bounding box center [1242, 452] width 86 height 44
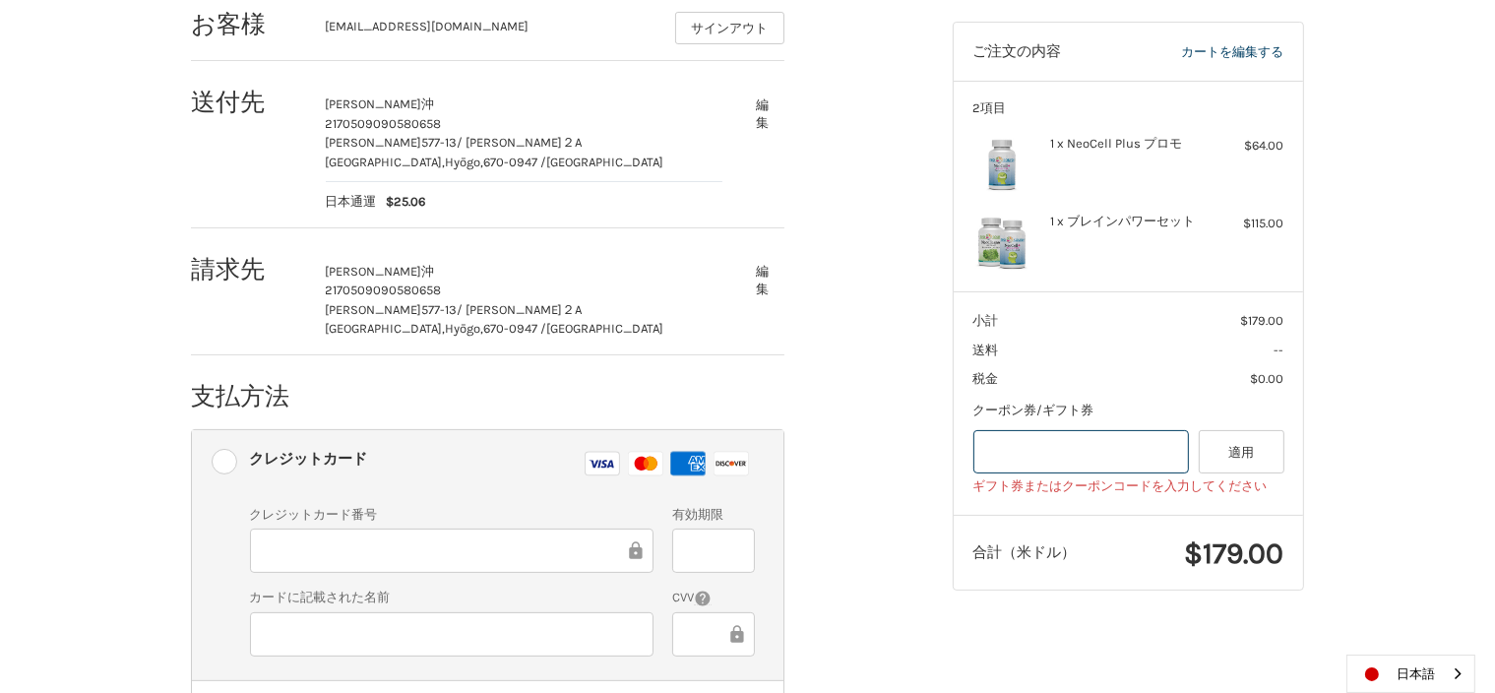
click at [1071, 449] on input "Gift Certificate or Coupon Code" at bounding box center [1082, 452] width 217 height 44
click at [898, 460] on div "お客様 danke.oki@gmail.com サインアウト 送付先 智美 沖 21705 09090580658 北条577-13 / 吉川ハイツ２A 姫路…" at bounding box center [557, 414] width 762 height 862
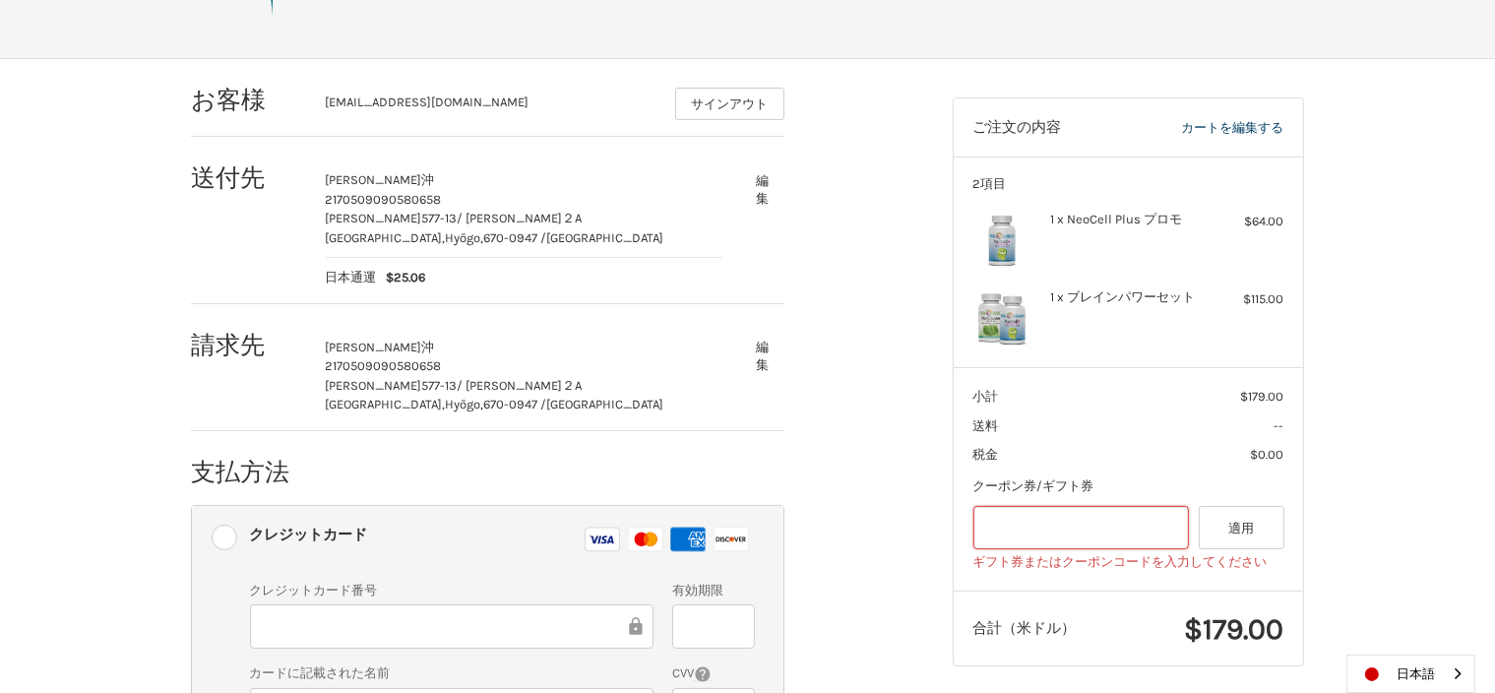
scroll to position [463, 0]
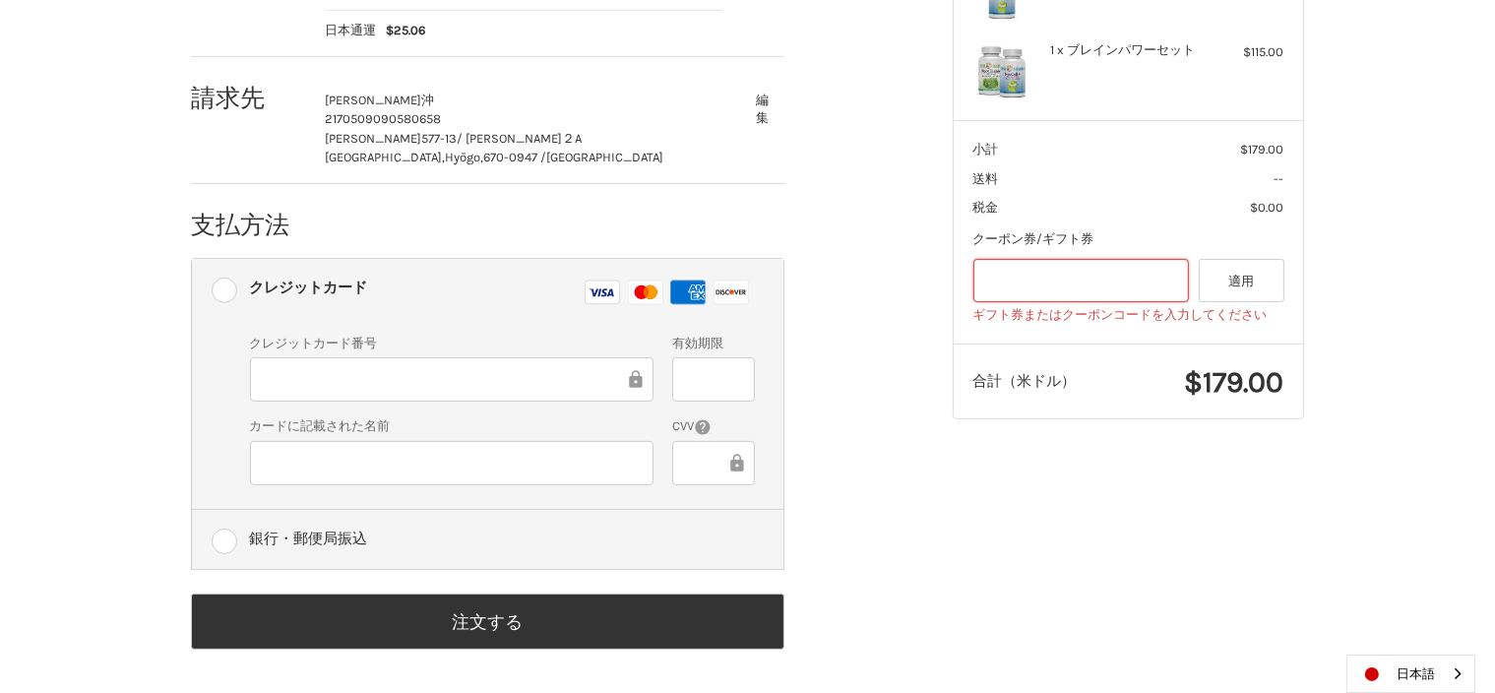
click at [220, 537] on label "銀行・郵便局振込" at bounding box center [488, 539] width 592 height 59
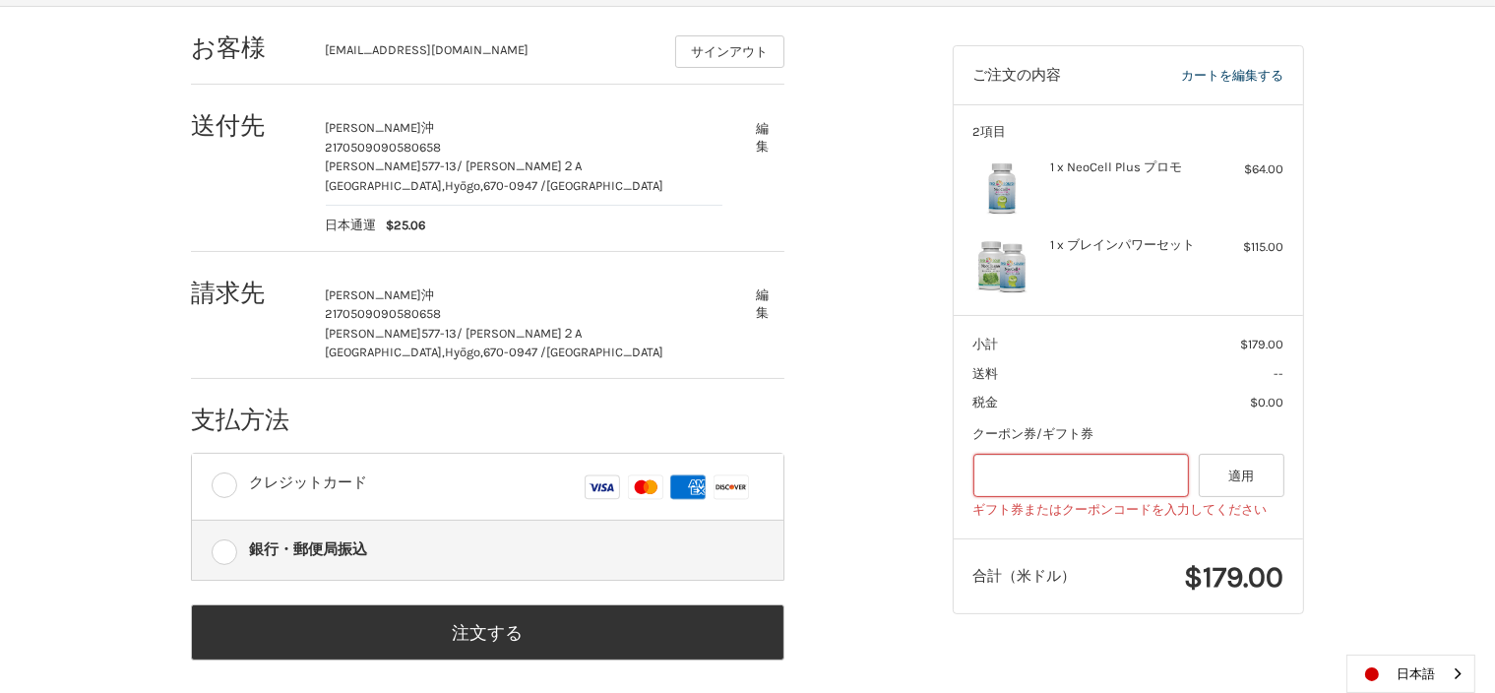
scroll to position [280, 0]
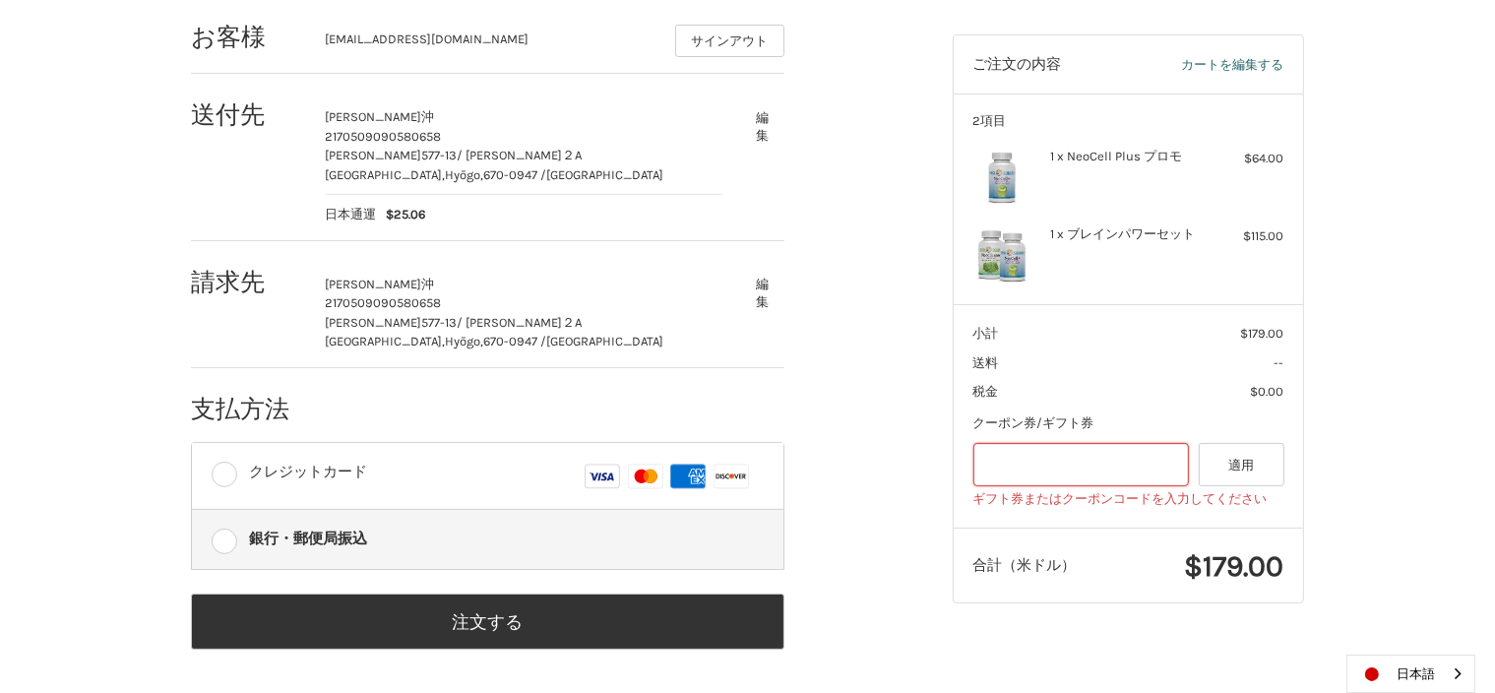
click at [1250, 59] on link "カートを編集する" at bounding box center [1200, 65] width 166 height 20
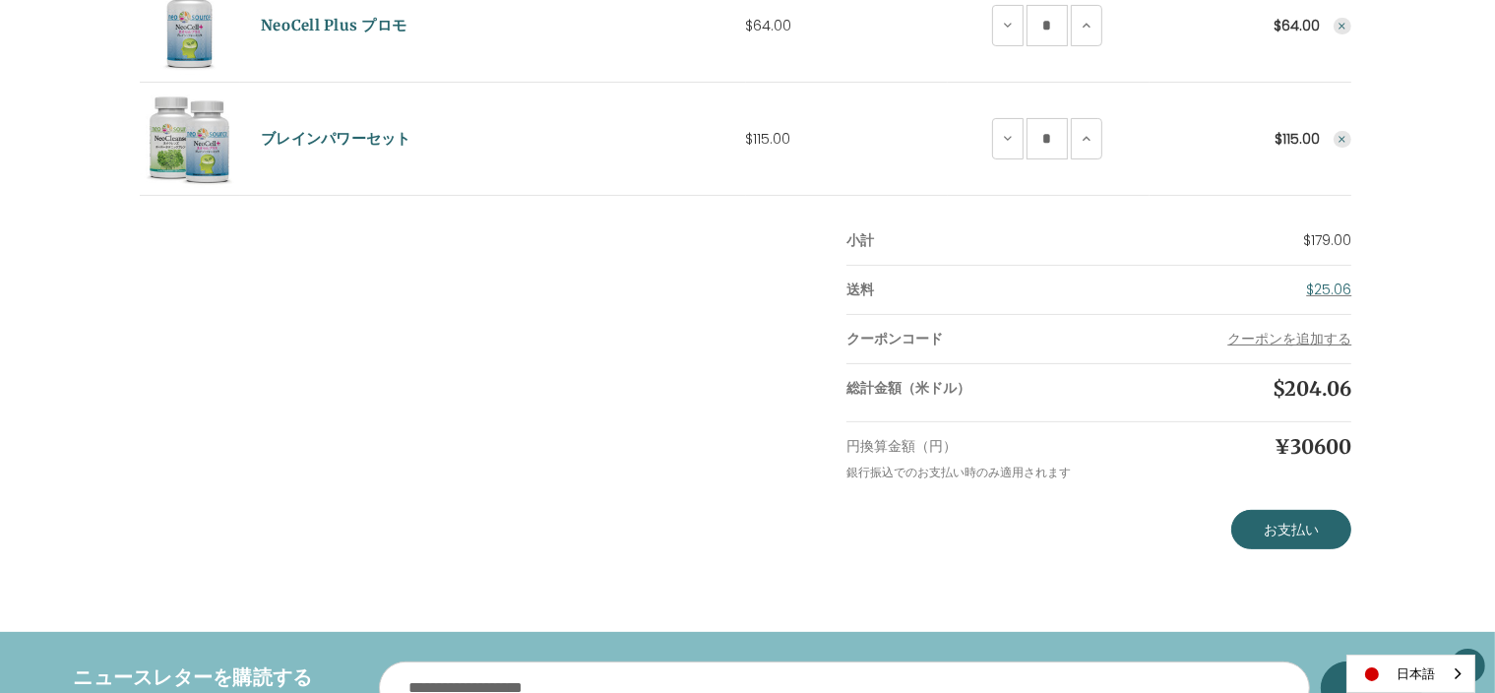
scroll to position [406, 0]
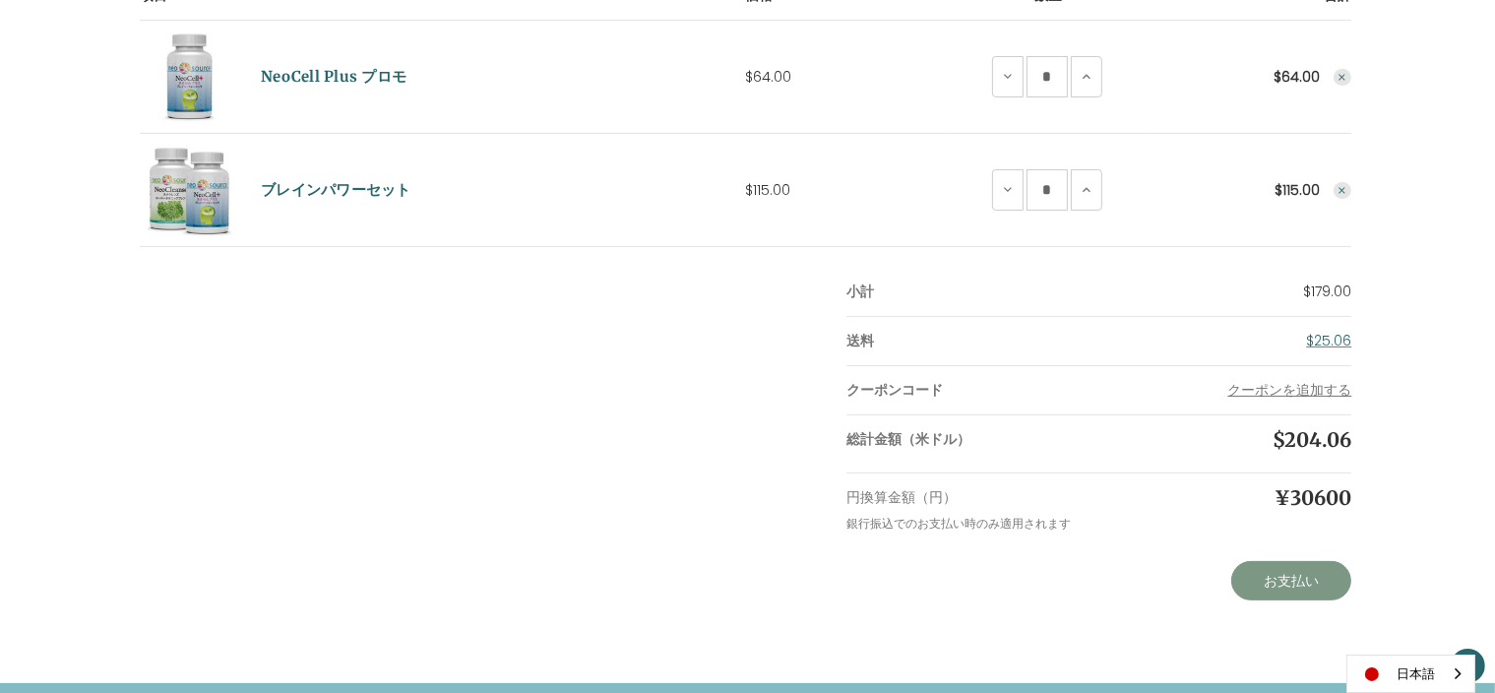
click at [1275, 585] on link "お支払い" at bounding box center [1291, 580] width 120 height 39
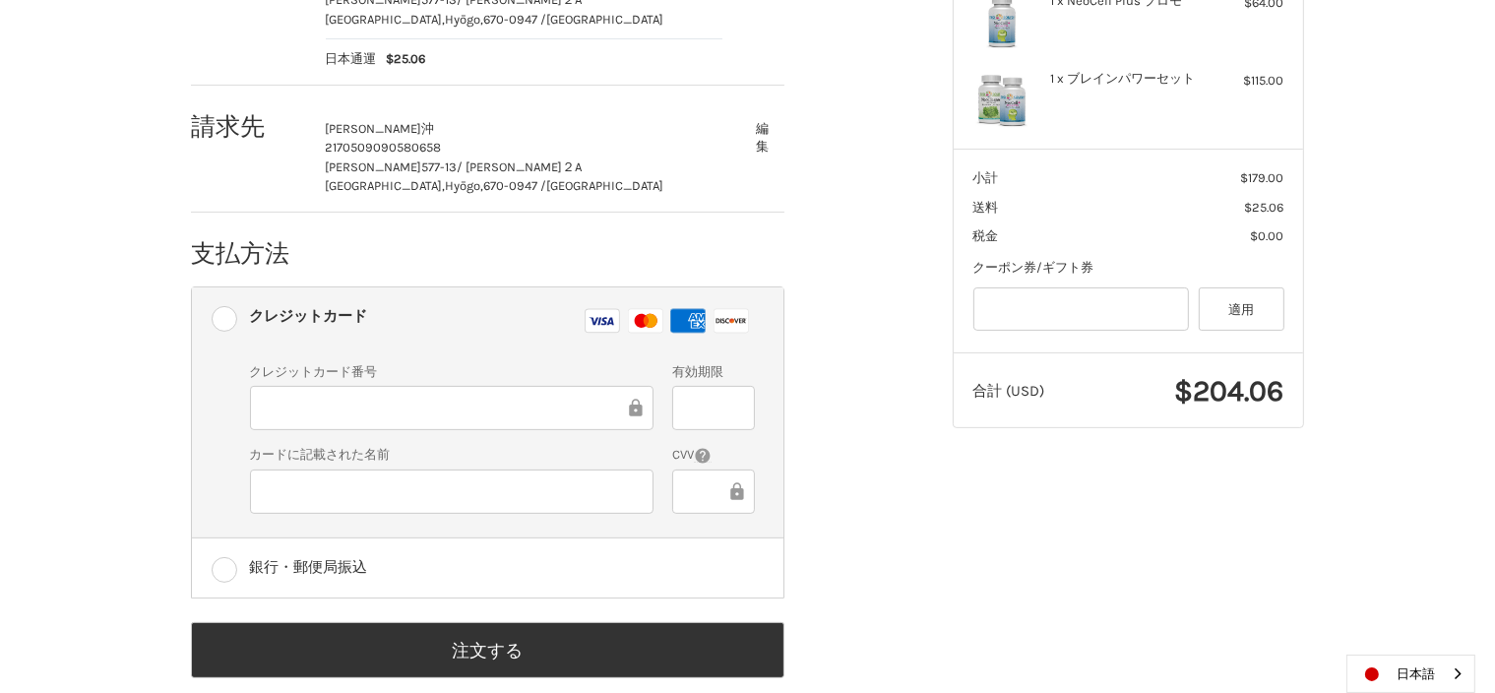
scroll to position [435, 0]
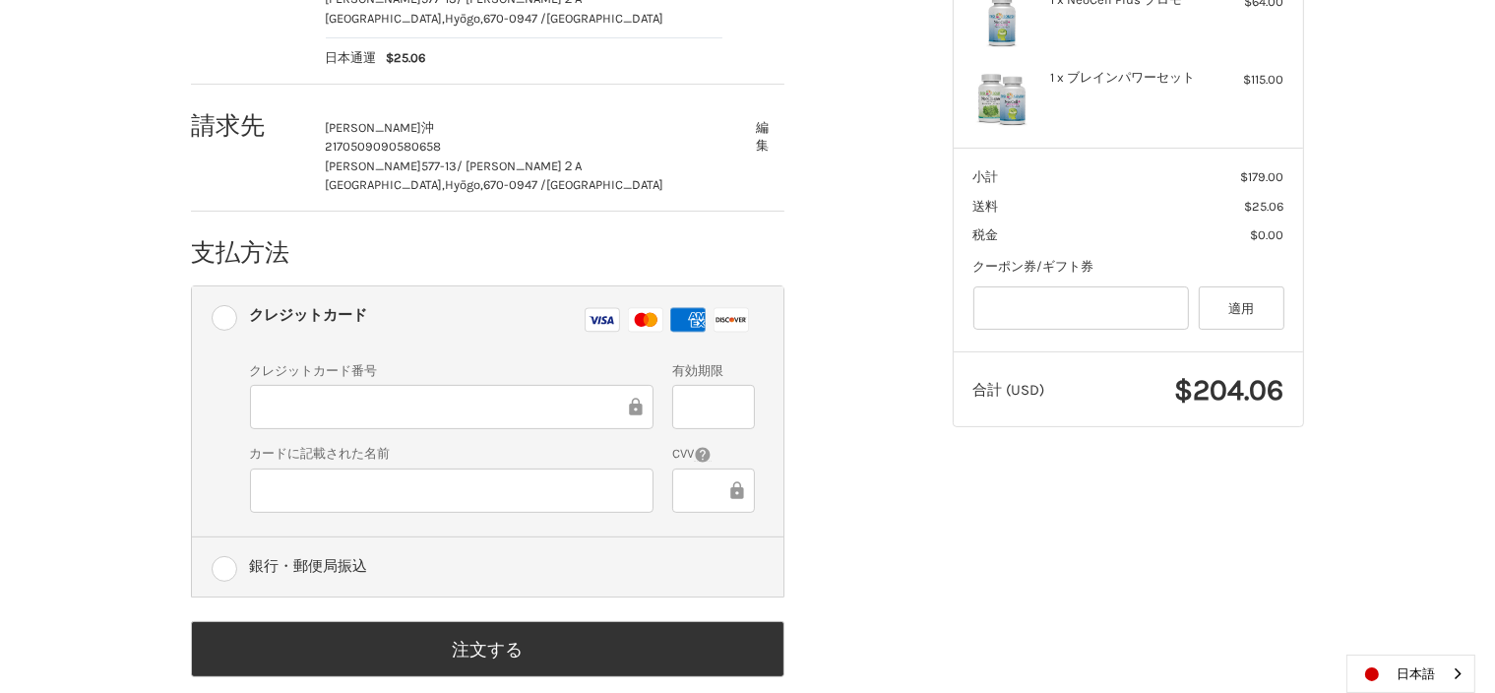
click at [224, 560] on label "銀行・郵便局振込" at bounding box center [488, 566] width 592 height 59
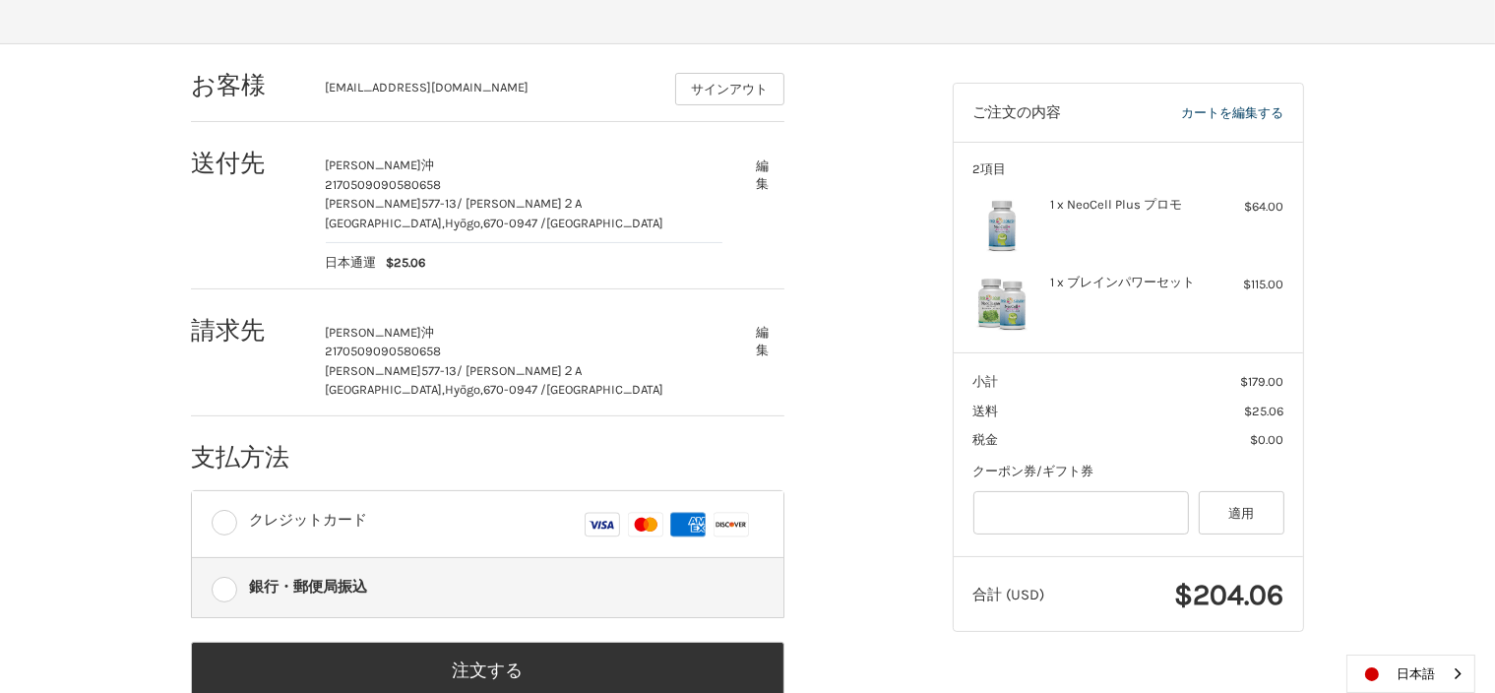
scroll to position [280, 0]
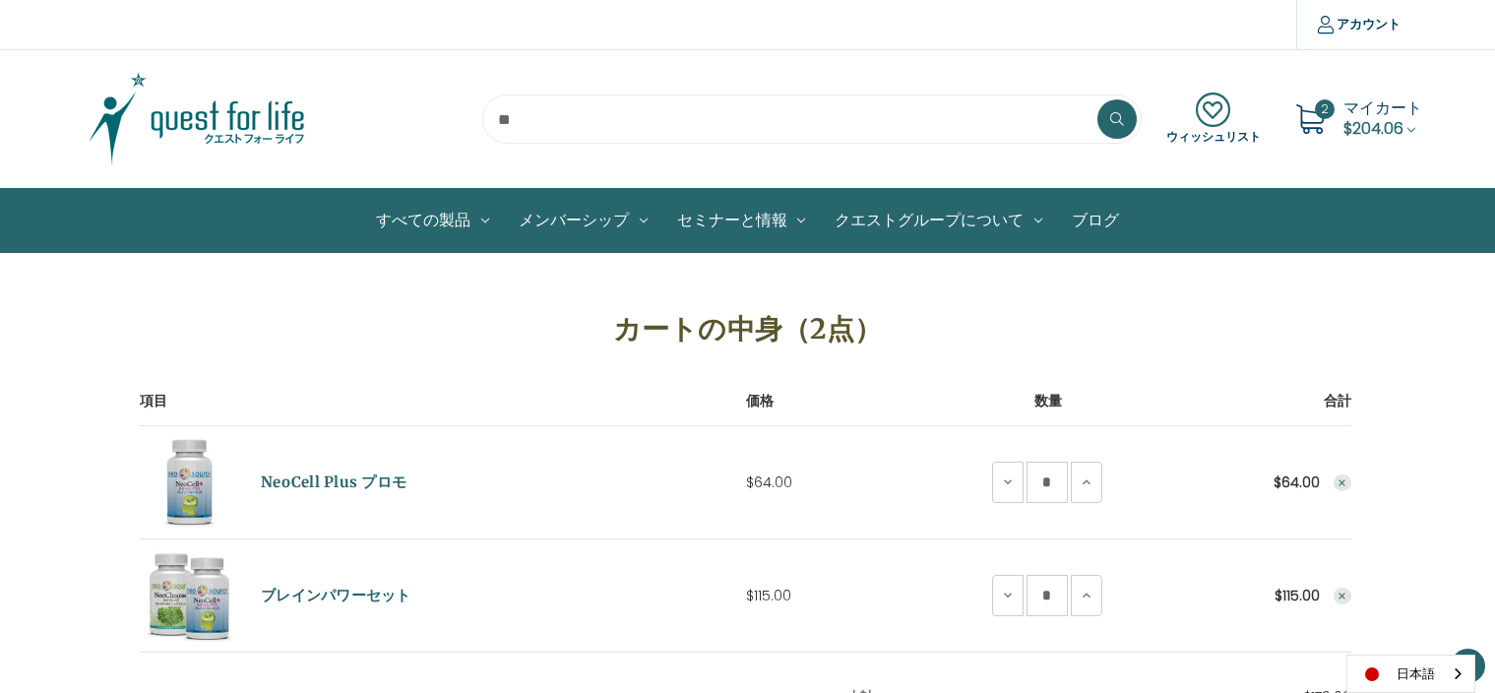
scroll to position [406, 0]
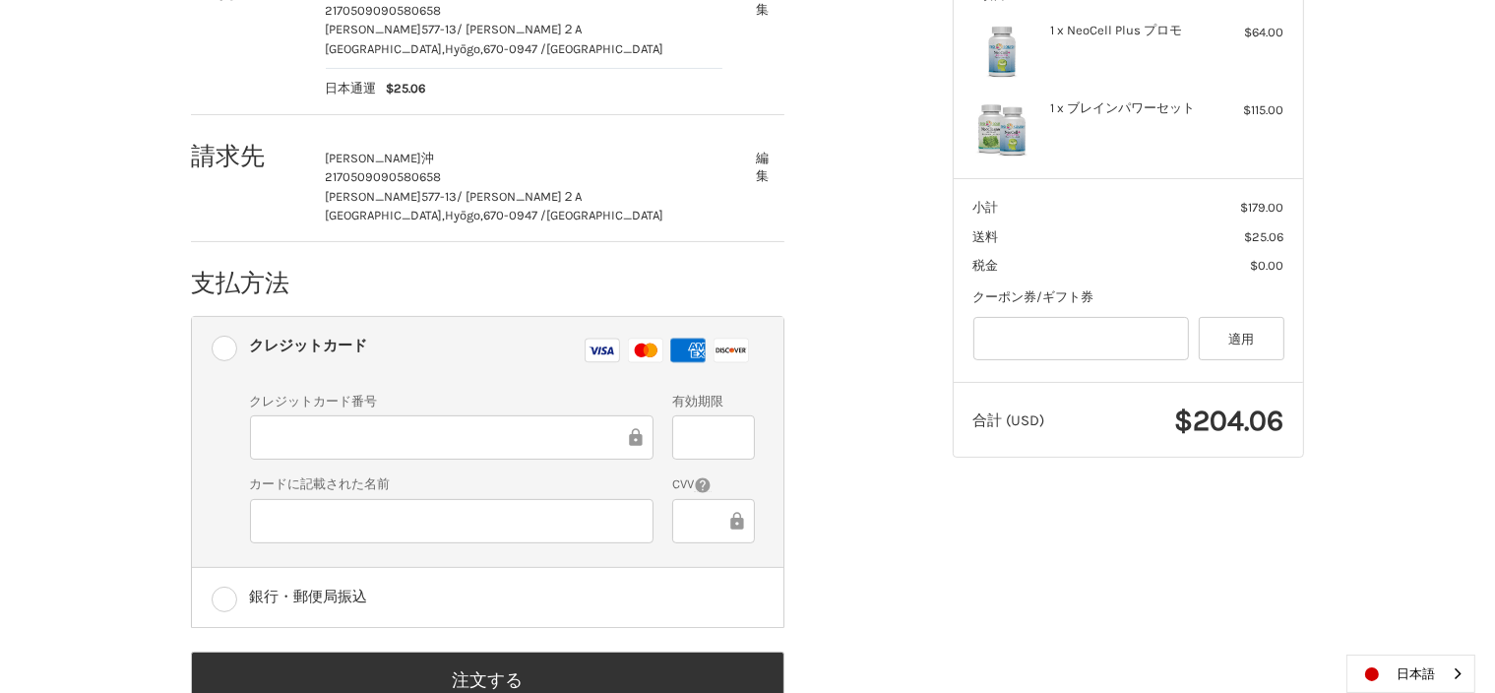
scroll to position [404, 0]
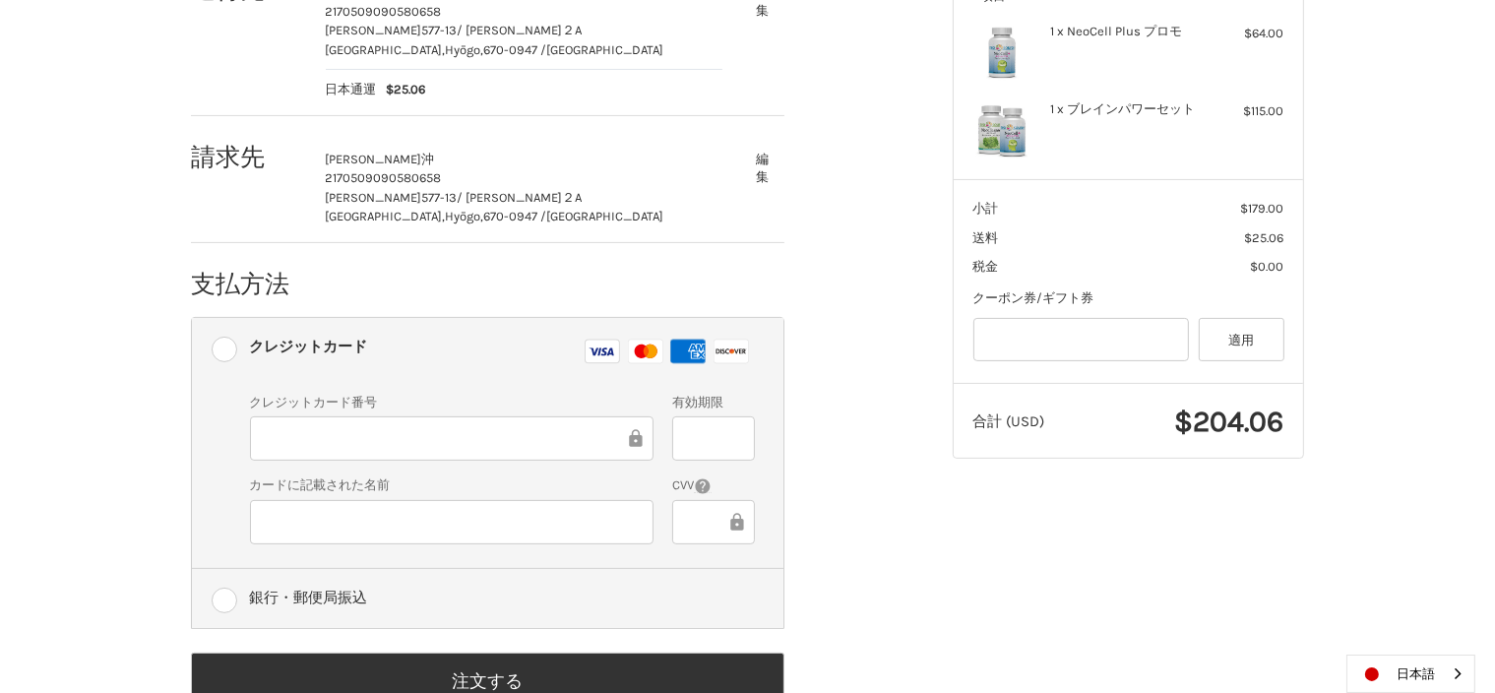
click at [224, 599] on label "銀行・郵便局振込" at bounding box center [488, 598] width 592 height 59
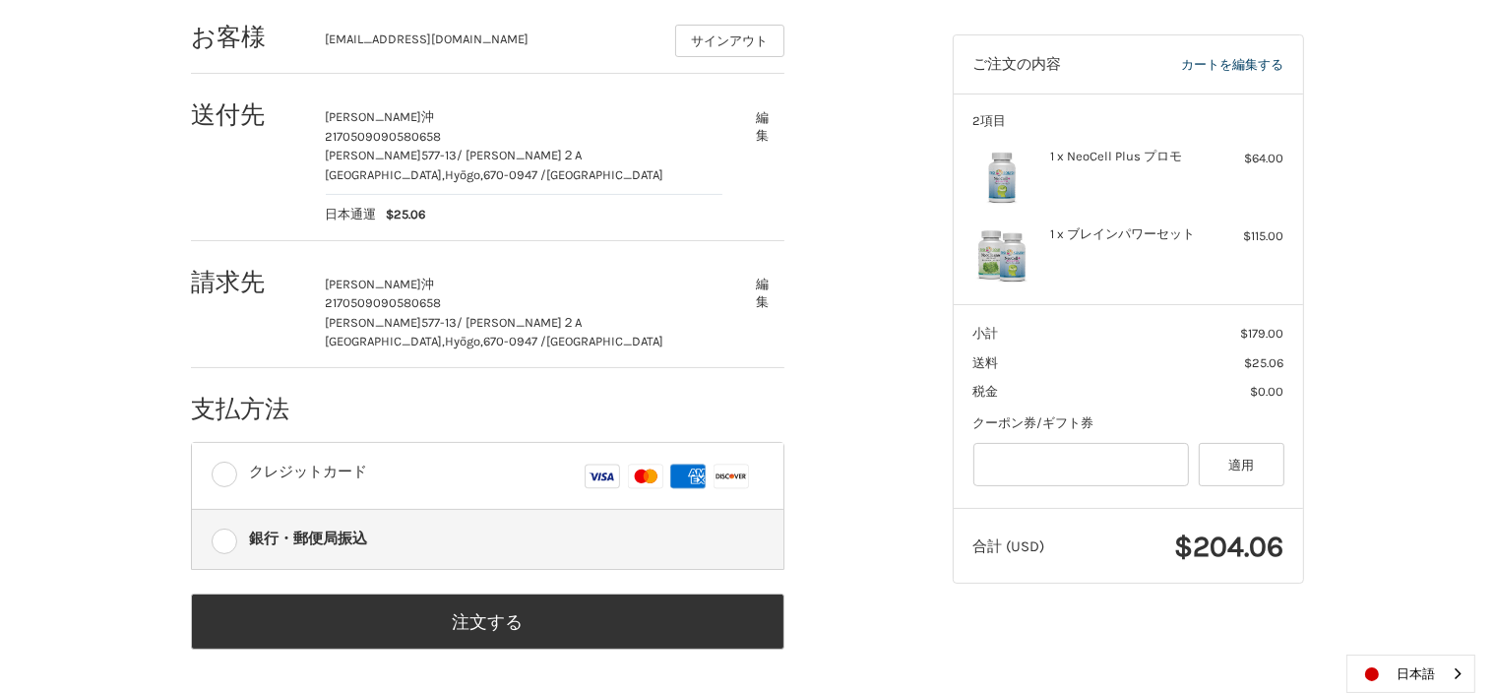
scroll to position [209, 0]
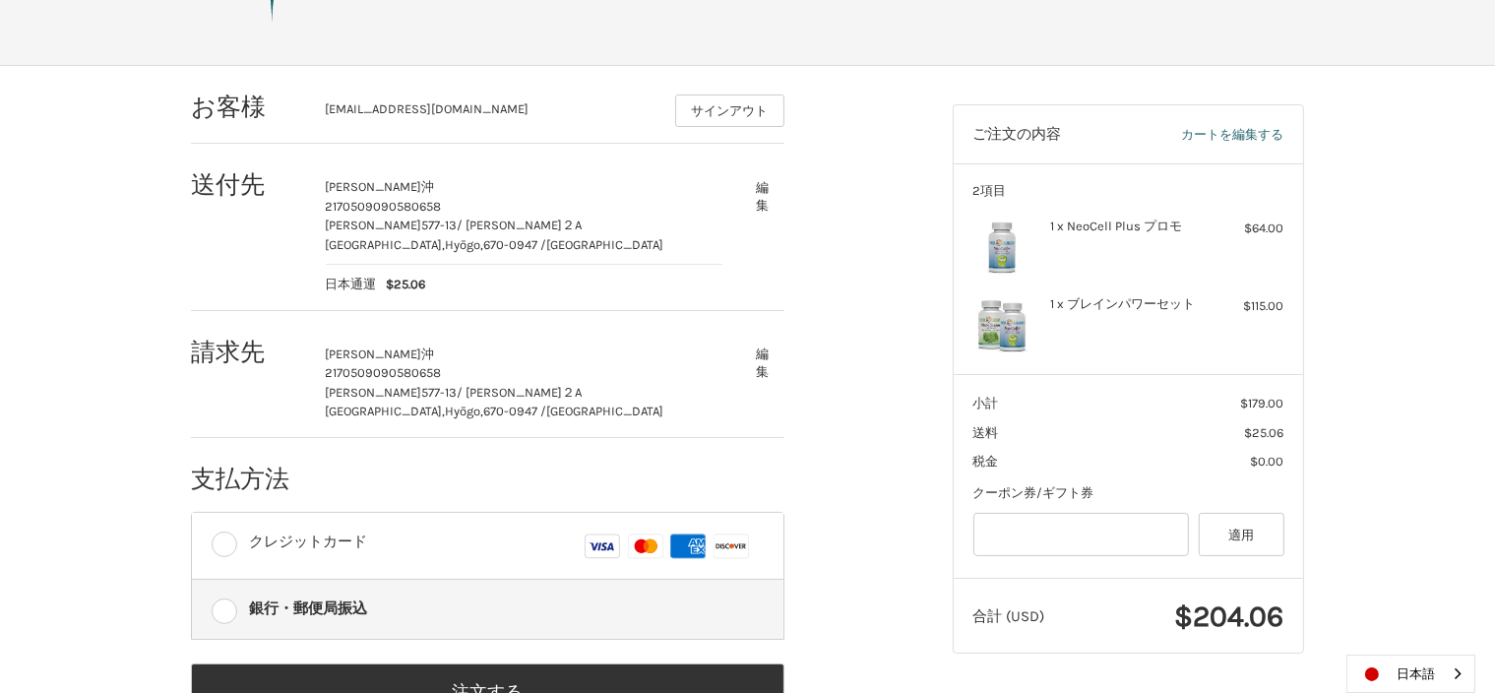
click at [1232, 132] on link "カートを編集する" at bounding box center [1200, 135] width 166 height 20
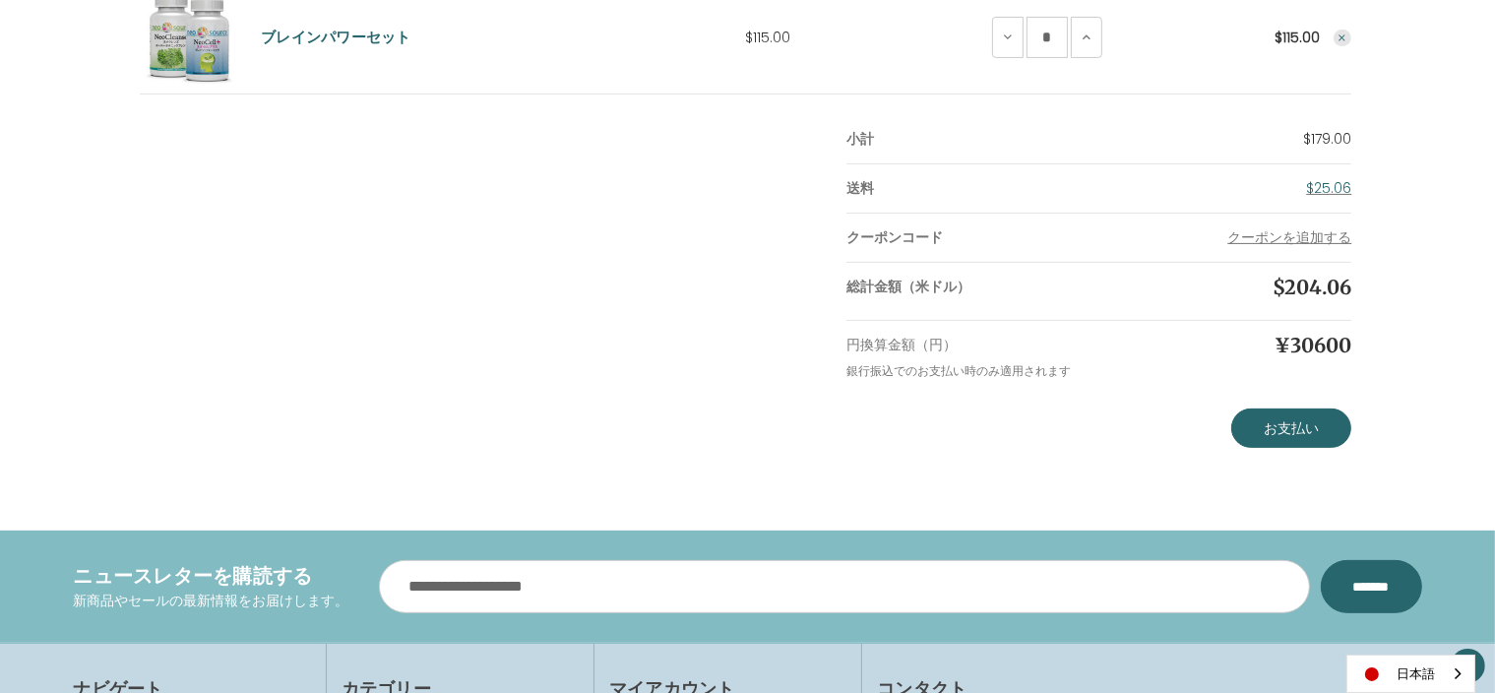
scroll to position [559, 0]
click at [1274, 428] on link "お支払い" at bounding box center [1291, 427] width 120 height 39
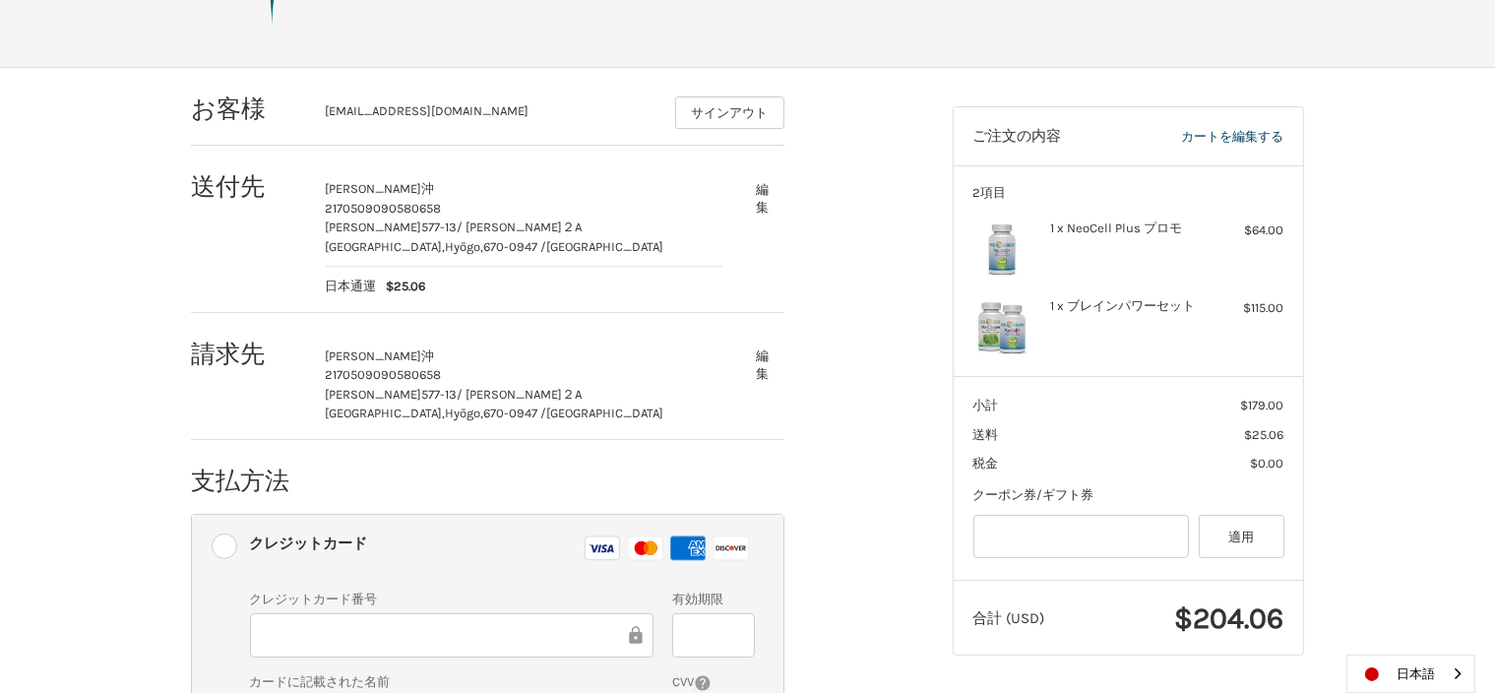
scroll to position [463, 0]
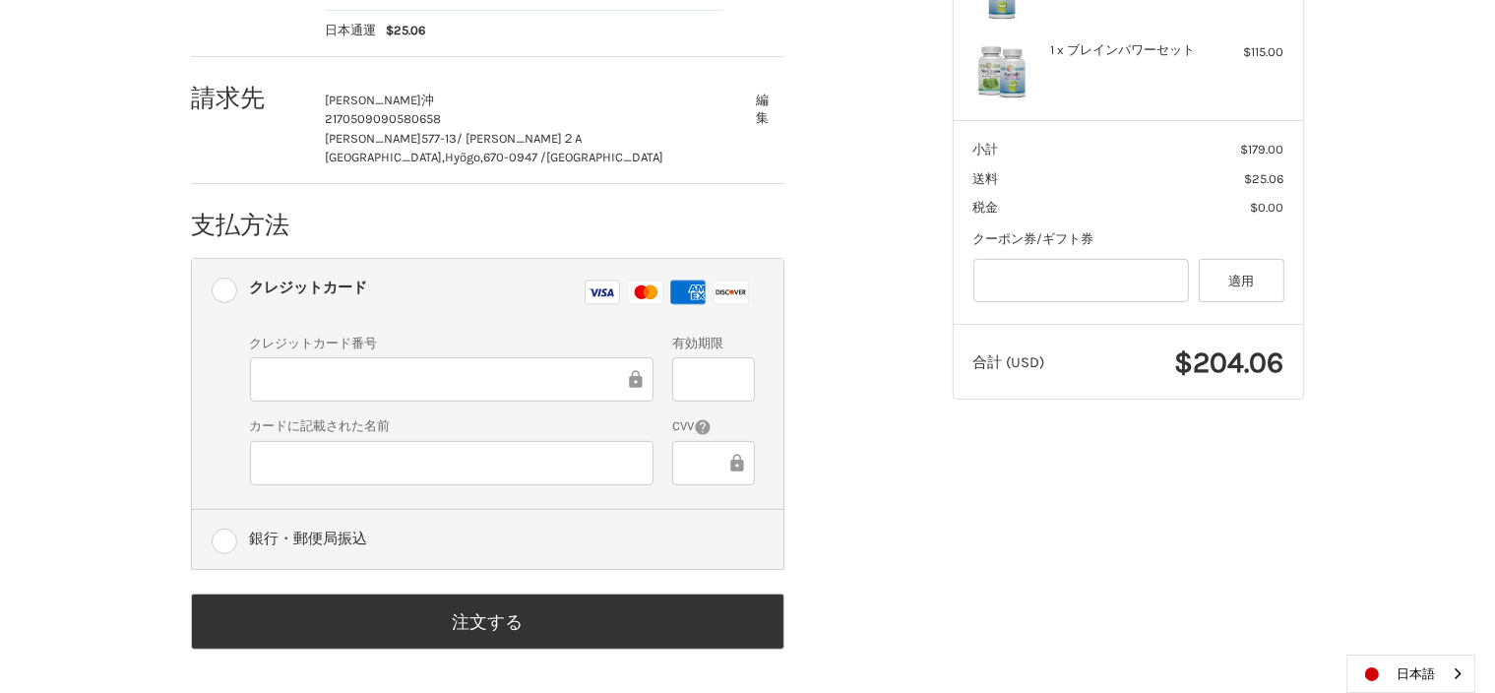
click at [225, 541] on label "銀行・郵便局振込" at bounding box center [488, 539] width 592 height 59
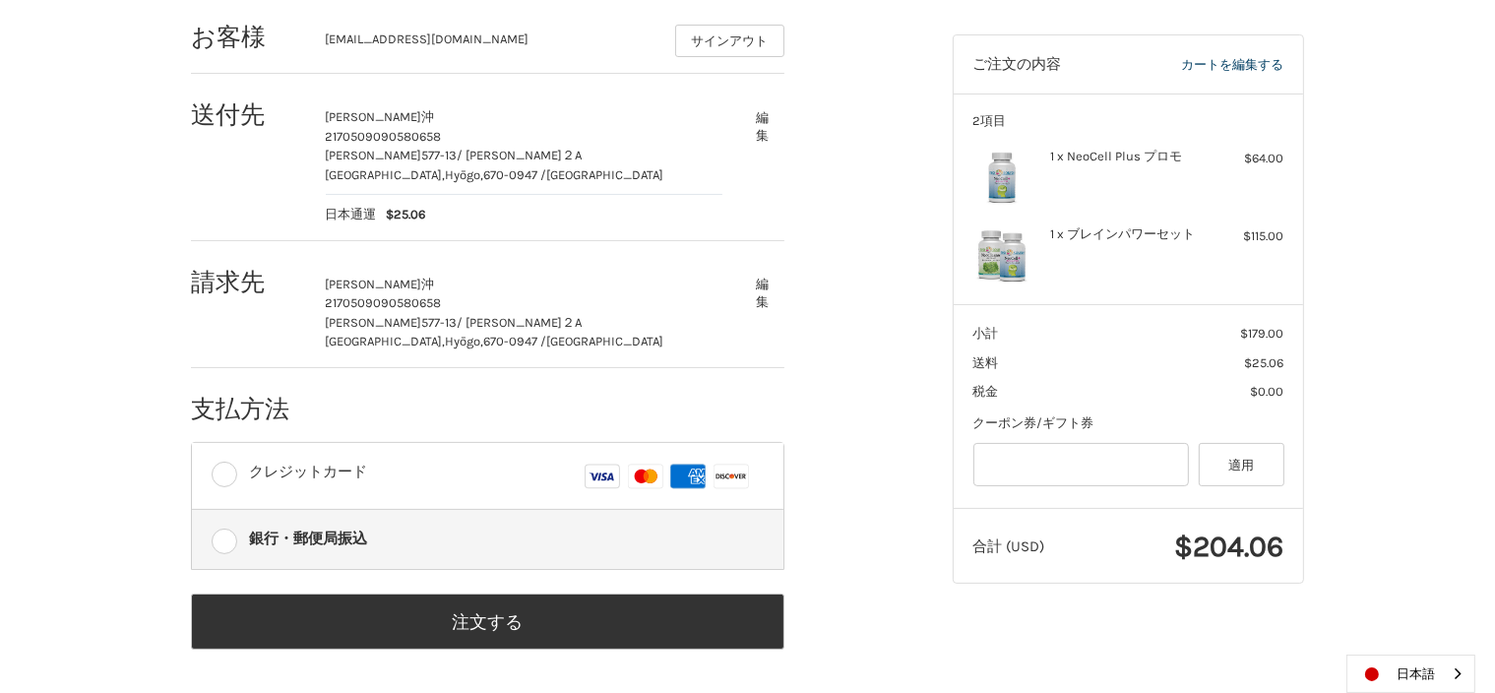
scroll to position [280, 0]
